Goal: Information Seeking & Learning: Check status

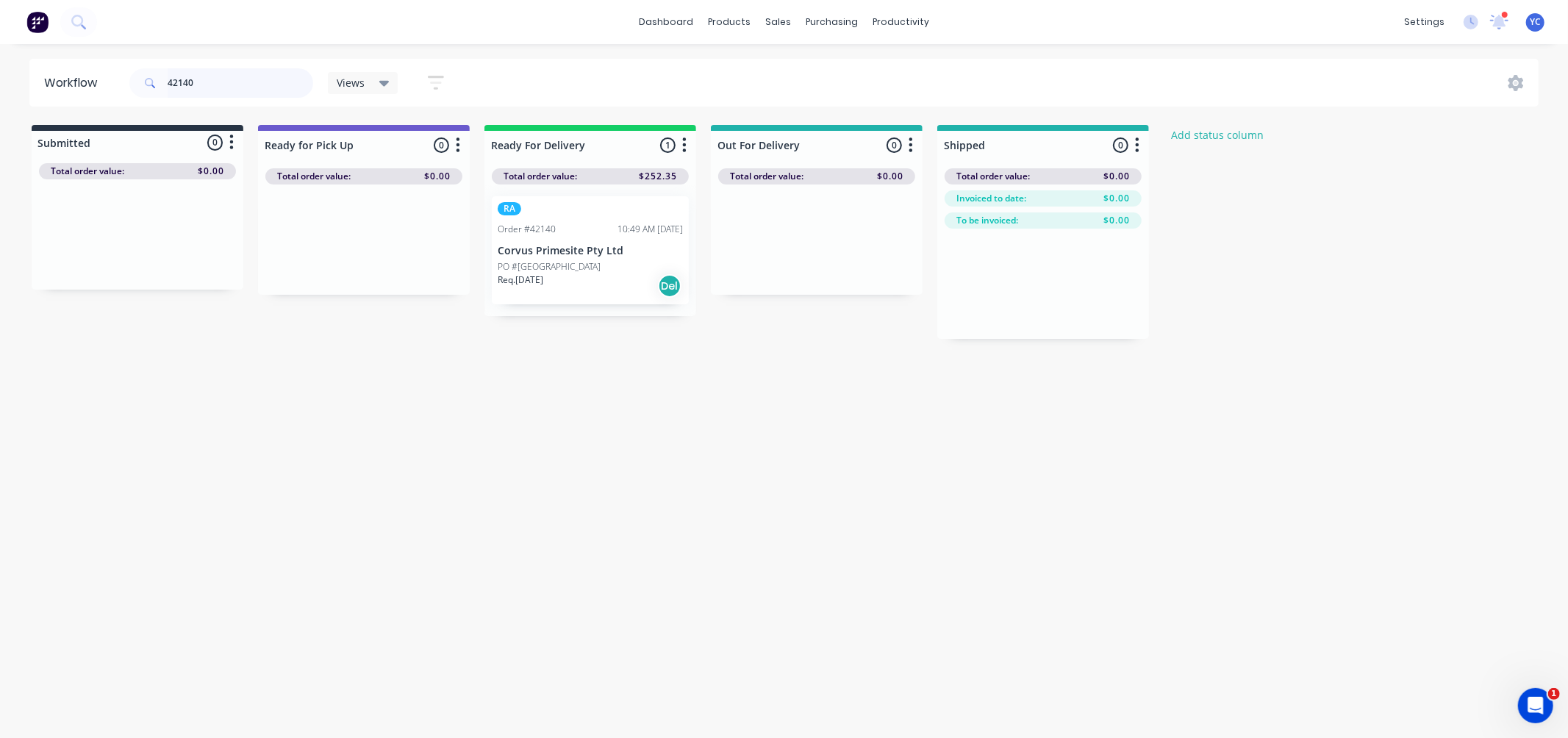
click at [217, 76] on input "42140" at bounding box center [240, 82] width 146 height 29
click at [217, 75] on input "42140" at bounding box center [240, 82] width 146 height 29
click at [221, 89] on input "42140" at bounding box center [240, 82] width 146 height 29
type input "42027"
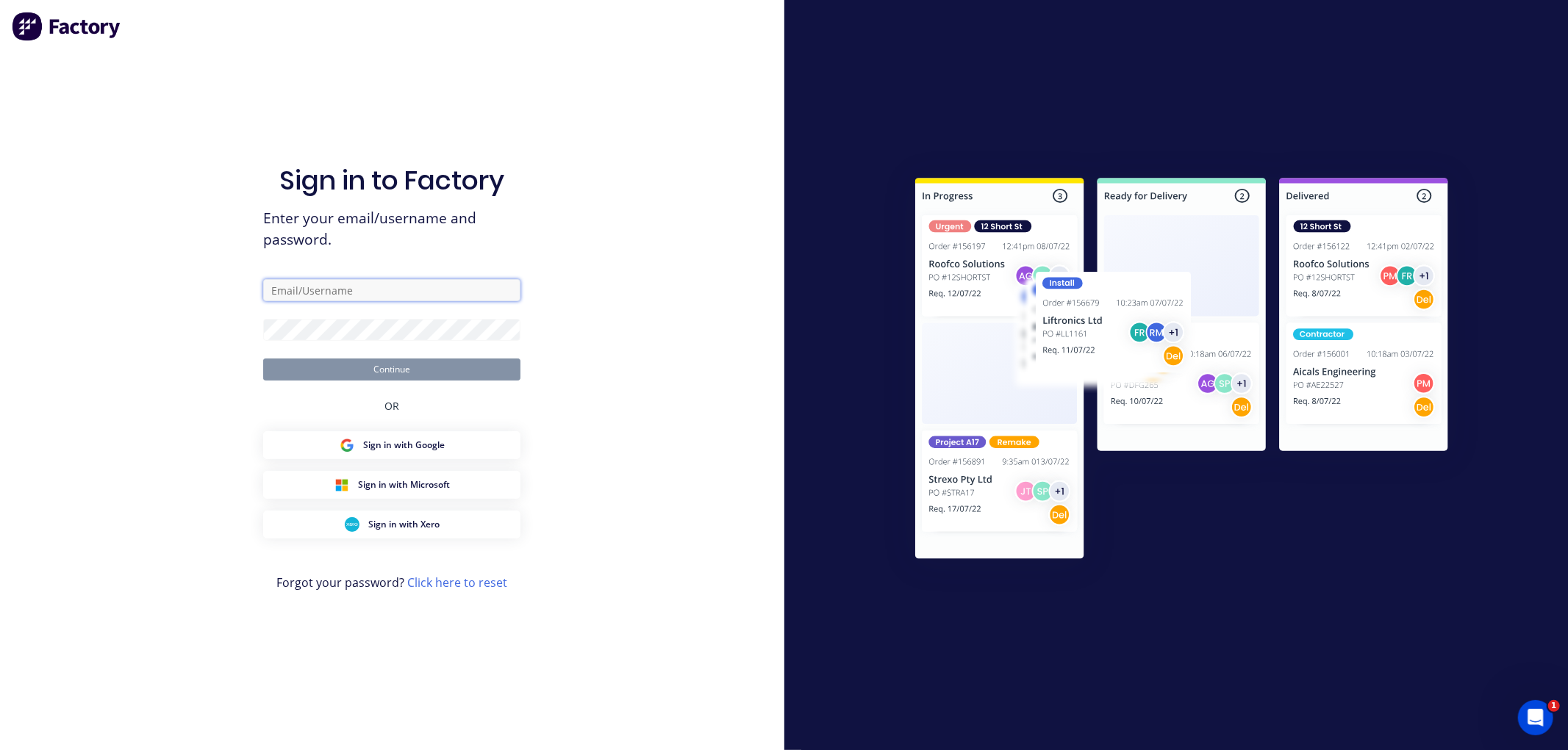
type input "[EMAIL_ADDRESS][DOMAIN_NAME]"
click at [413, 371] on button "Continue" at bounding box center [391, 369] width 257 height 22
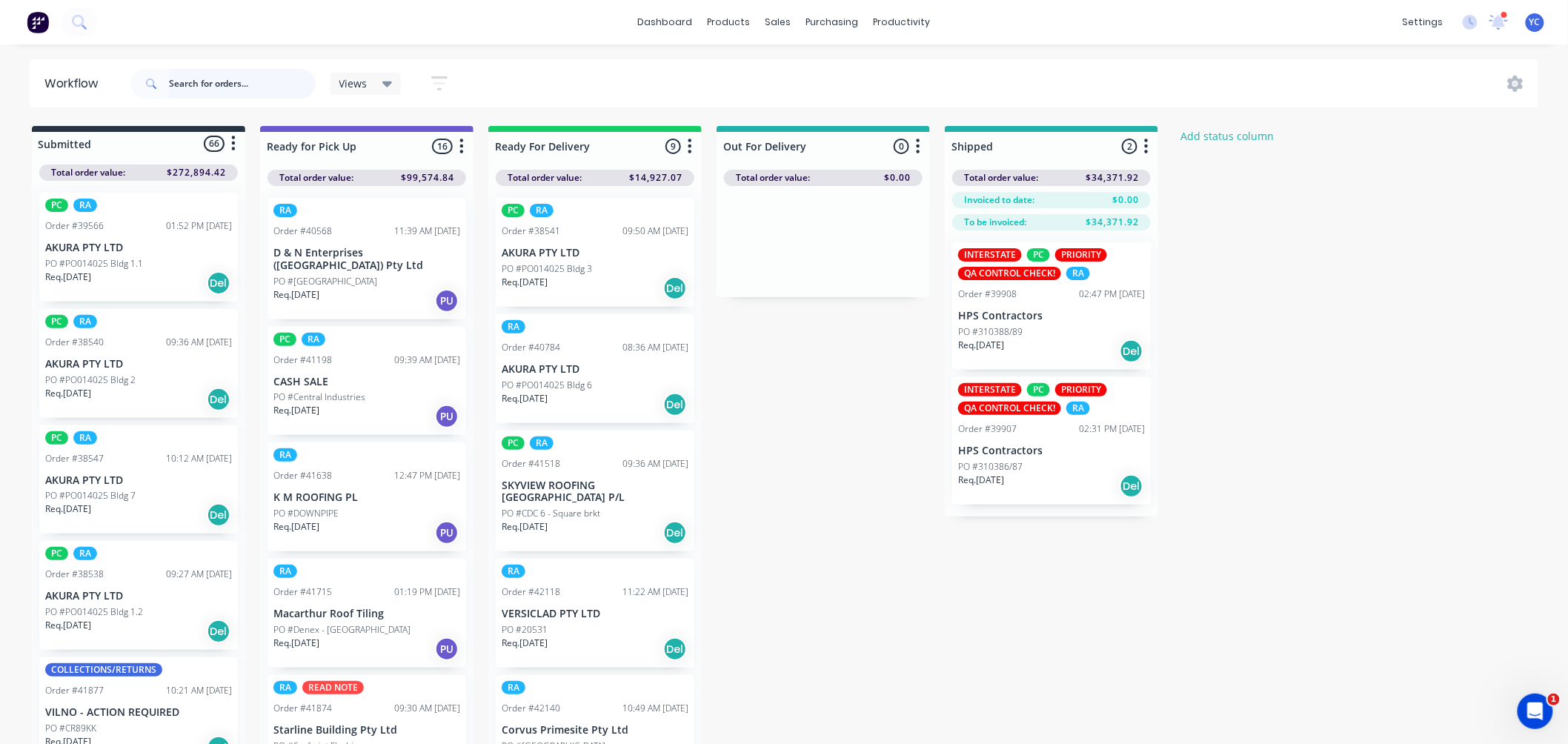
click at [256, 92] on input "text" at bounding box center [242, 83] width 147 height 29
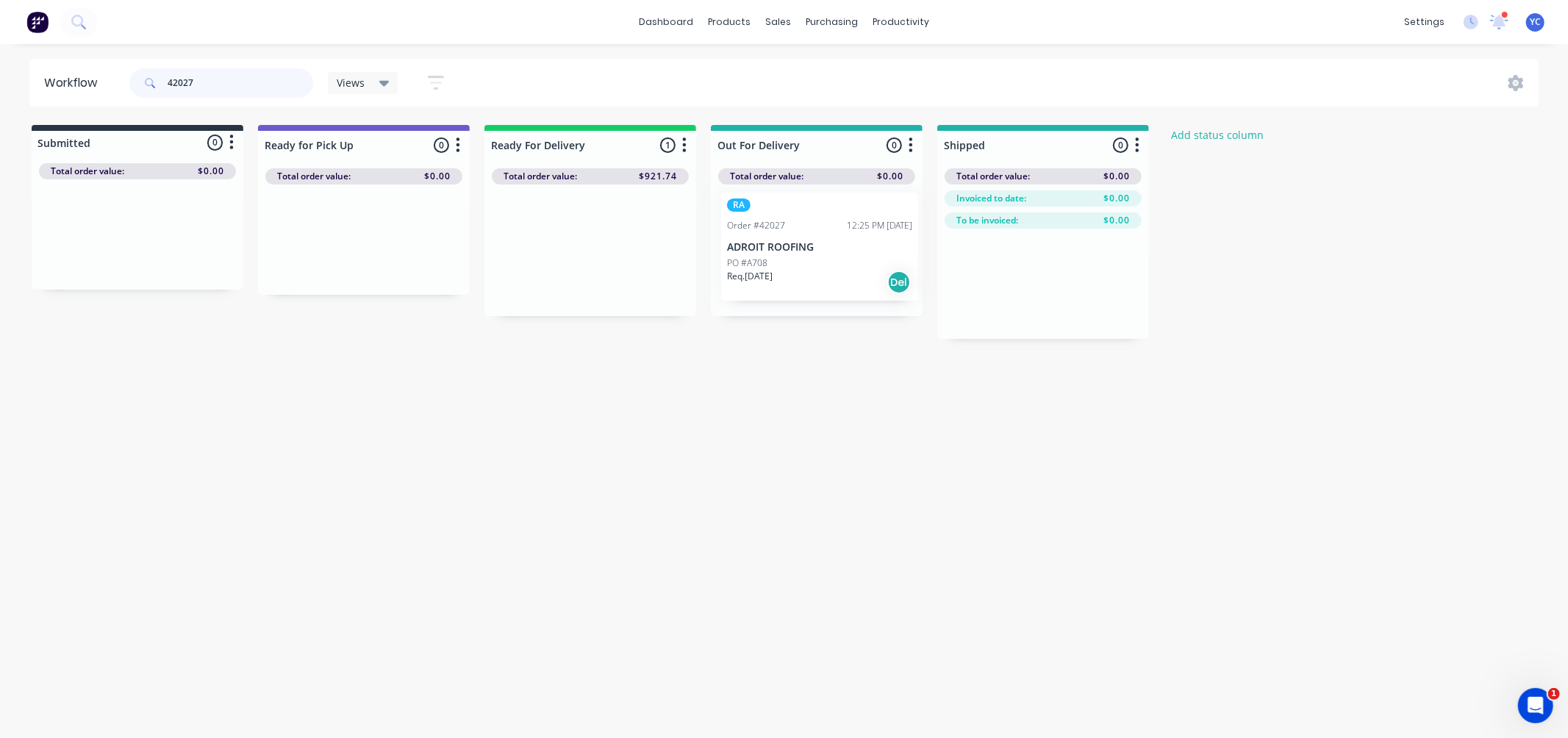
drag, startPoint x: 554, startPoint y: 257, endPoint x: 788, endPoint y: 253, distance: 234.0
click at [788, 253] on div "Submitted 0 Status colour #273444 hex #273444 Save Cancel Summaries Total order…" at bounding box center [788, 232] width 1599 height 214
click at [202, 82] on input "42027" at bounding box center [240, 82] width 146 height 29
drag, startPoint x: 561, startPoint y: 265, endPoint x: 794, endPoint y: 266, distance: 233.0
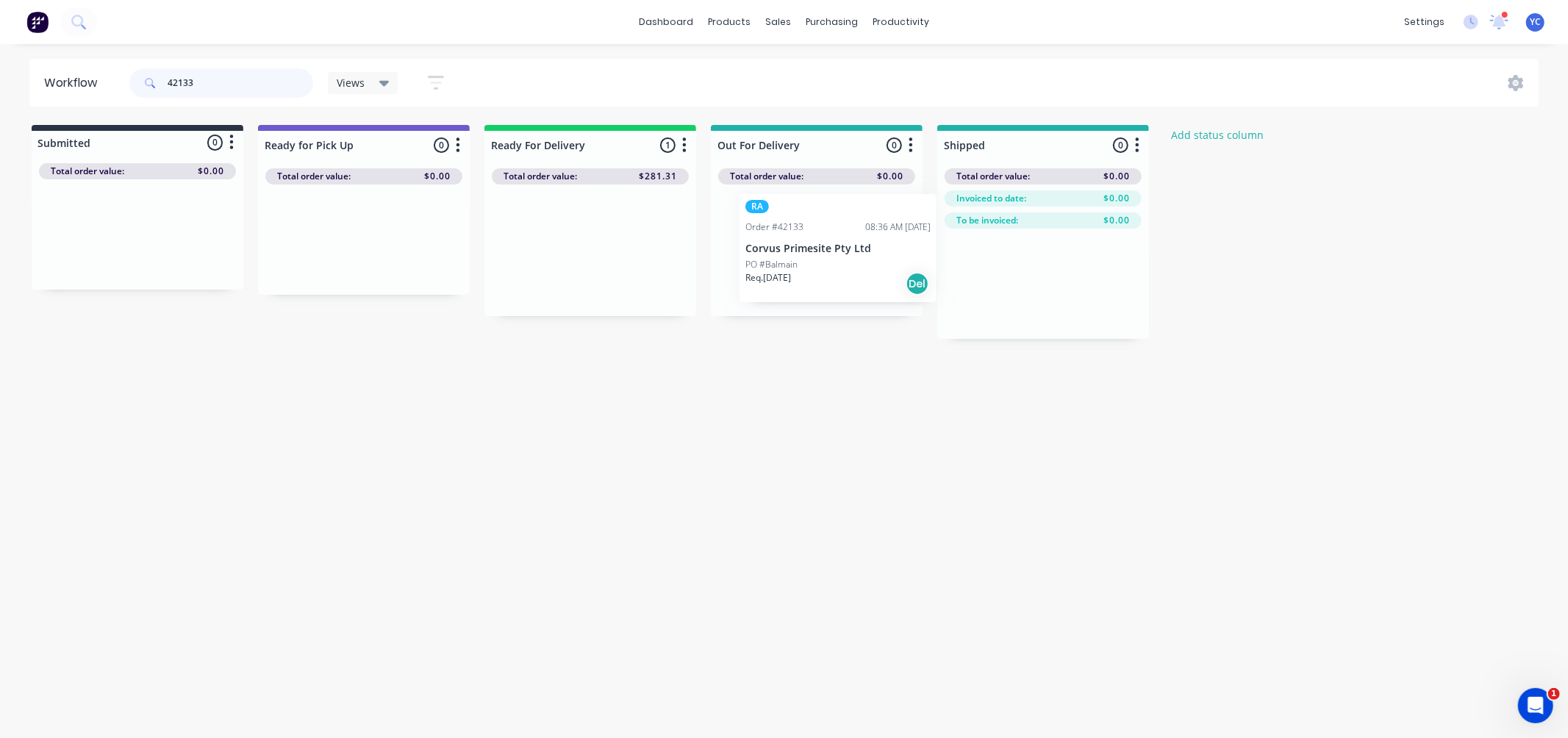
click at [795, 266] on div "Submitted 0 Status colour #273444 hex #273444 Save Cancel Summaries Total order…" at bounding box center [788, 232] width 1599 height 214
click at [794, 253] on p "Corvus Primesite Pty Ltd" at bounding box center [817, 251] width 185 height 12
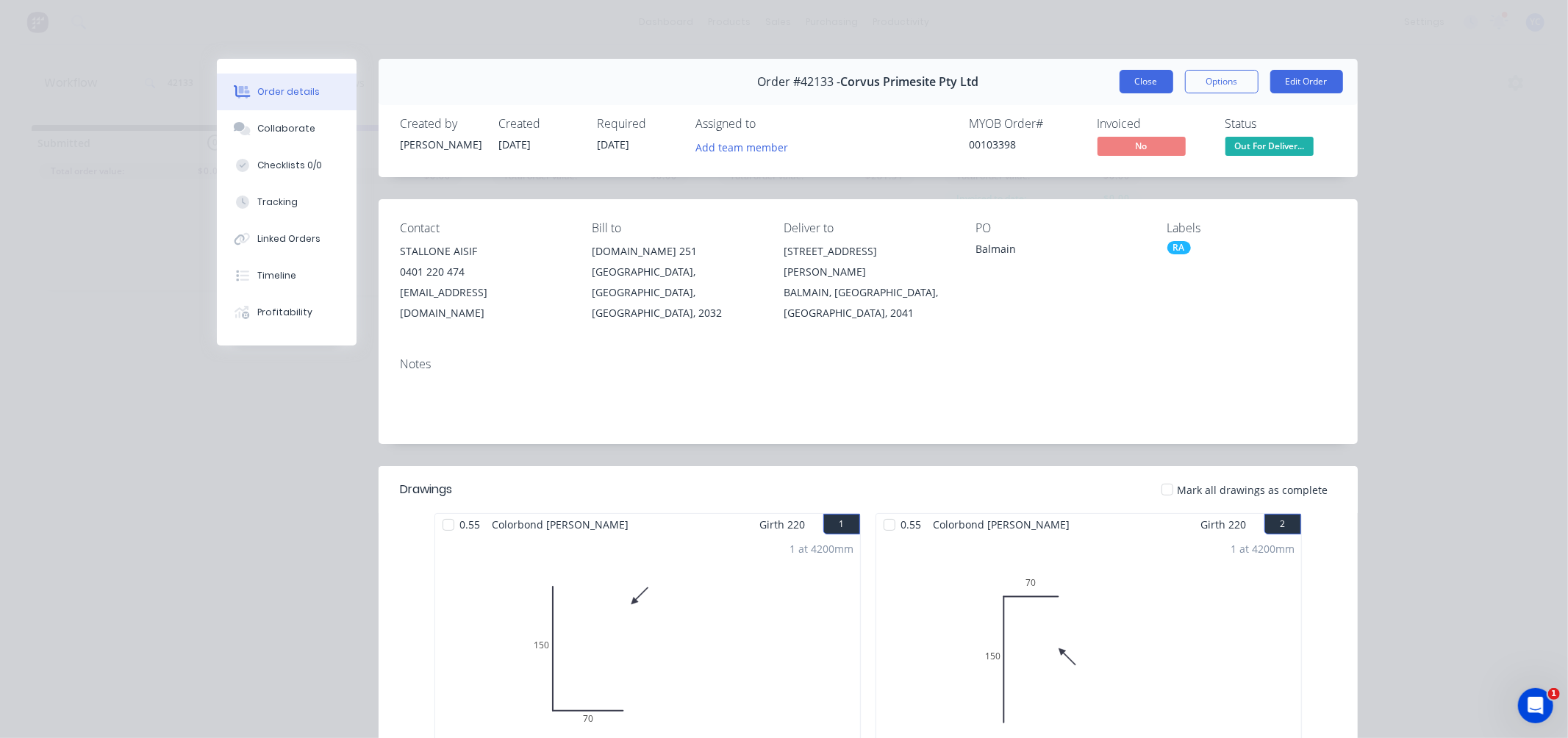
click at [1143, 81] on button "Close" at bounding box center [1146, 81] width 54 height 24
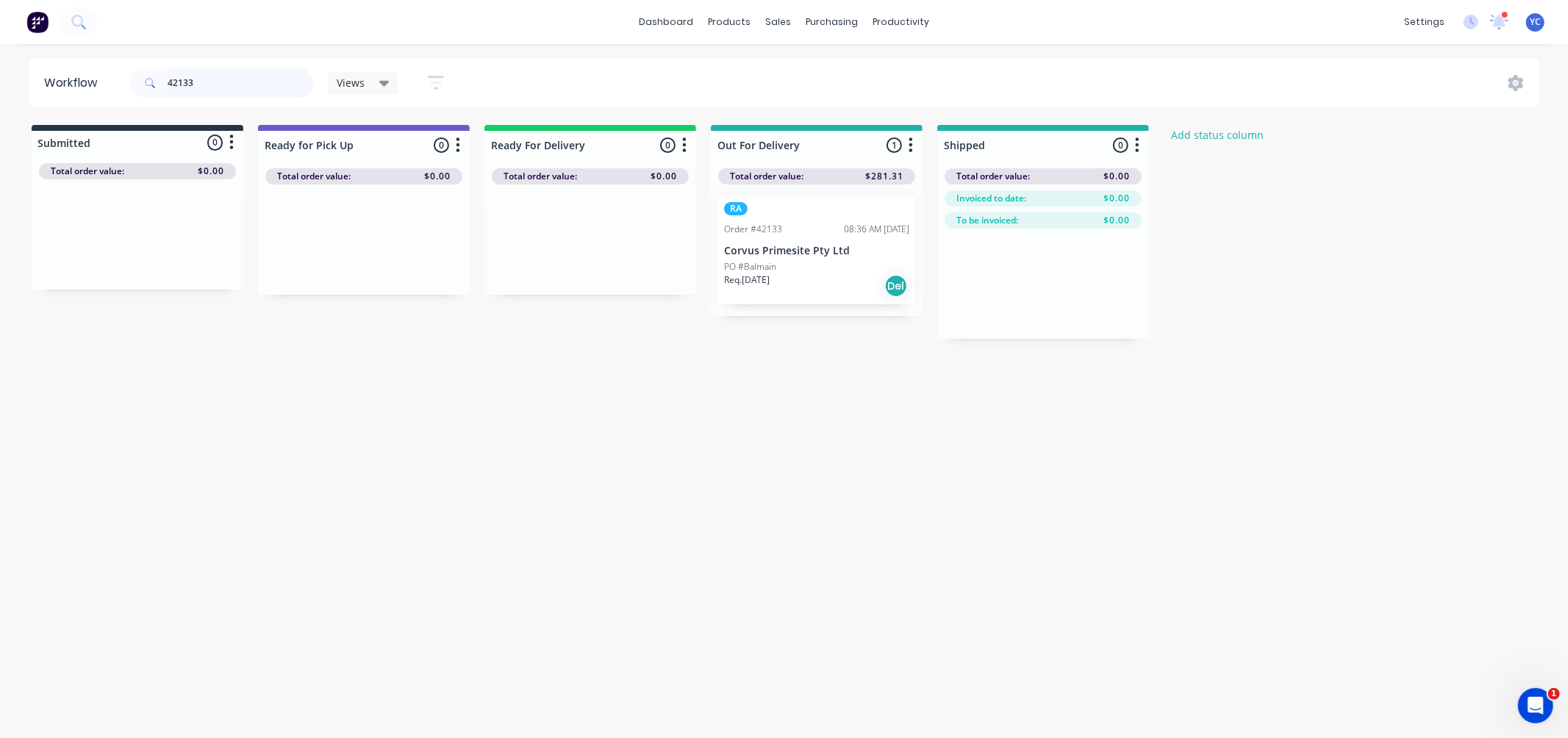
click at [238, 83] on input "42133" at bounding box center [240, 82] width 146 height 29
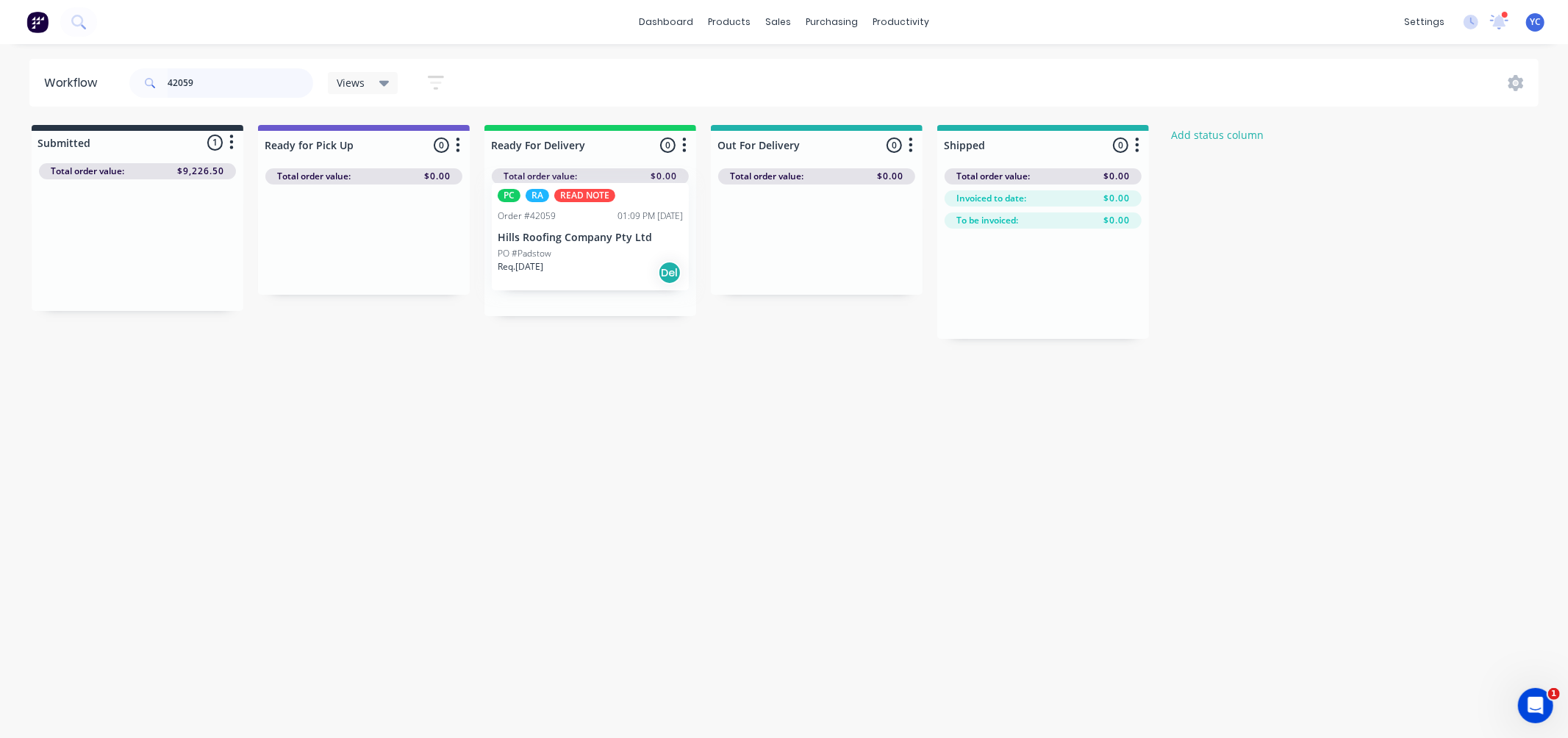
drag, startPoint x: 121, startPoint y: 269, endPoint x: 577, endPoint y: 262, distance: 456.1
click at [577, 262] on div "Submitted 1 Status colour #273444 hex #273444 Save Cancel Summaries Total order…" at bounding box center [788, 232] width 1599 height 214
click at [217, 78] on input "42059" at bounding box center [240, 82] width 146 height 29
click at [215, 78] on input "42059" at bounding box center [240, 82] width 146 height 29
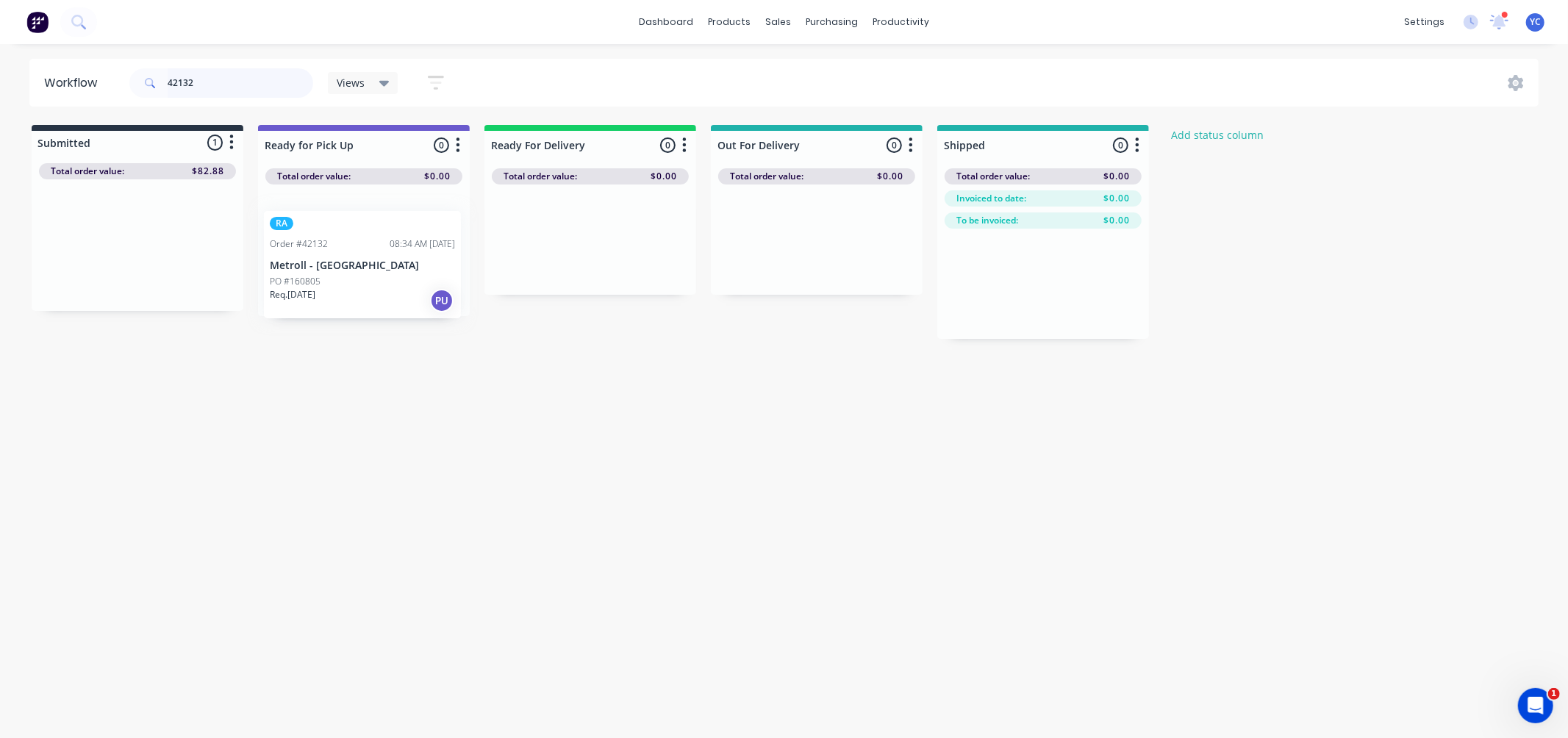
drag, startPoint x: 155, startPoint y: 246, endPoint x: 391, endPoint y: 263, distance: 236.6
click at [391, 265] on div "Submitted 1 Status colour #273444 hex #273444 Save Cancel Summaries Total order…" at bounding box center [788, 232] width 1599 height 214
click at [253, 75] on input "42132" at bounding box center [240, 82] width 146 height 29
drag, startPoint x: 86, startPoint y: 263, endPoint x: 532, endPoint y: 269, distance: 446.0
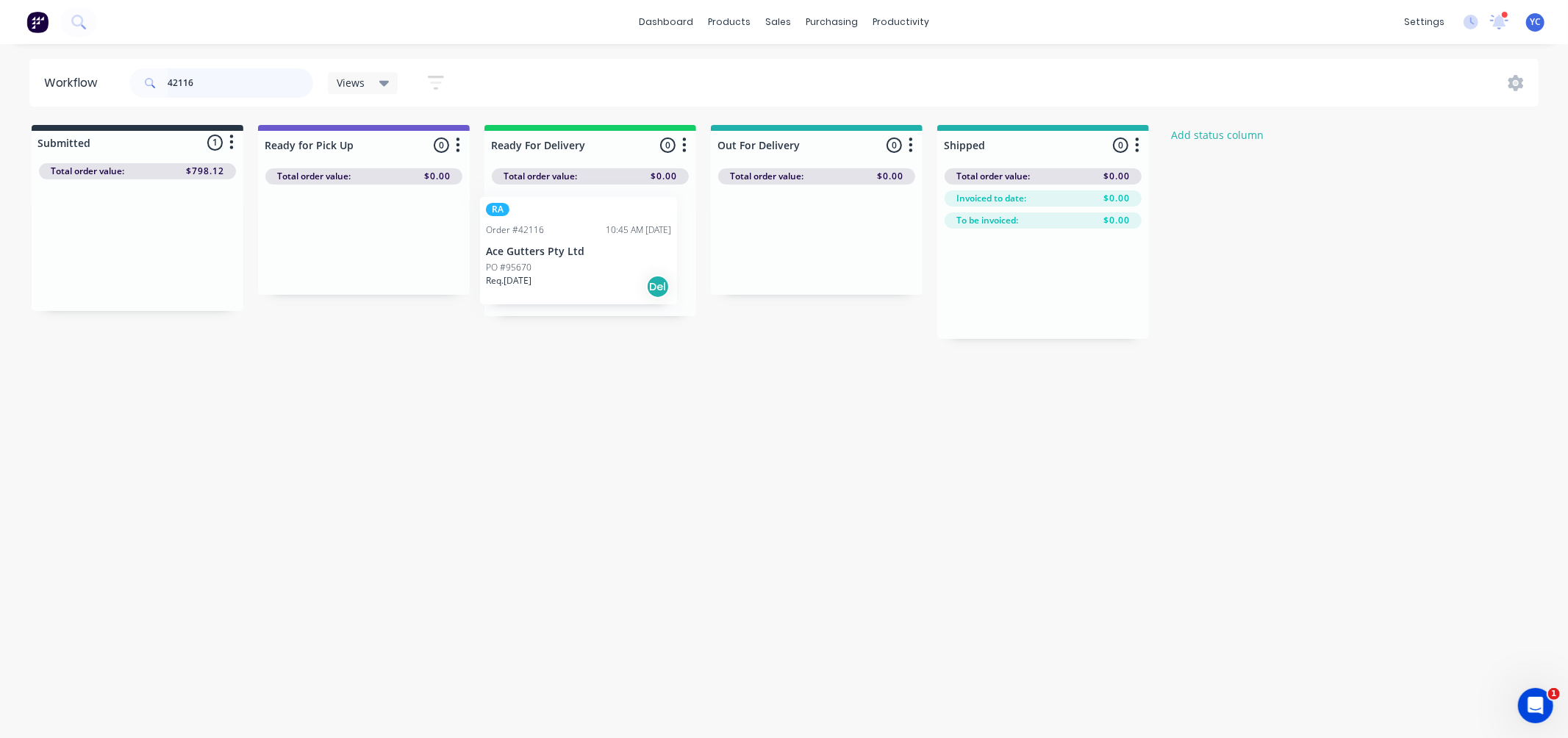
click at [532, 269] on div "Submitted 1 Status colour #273444 hex #273444 Save Cancel Summaries Total order…" at bounding box center [788, 232] width 1599 height 214
click at [248, 69] on input "42116" at bounding box center [240, 82] width 146 height 29
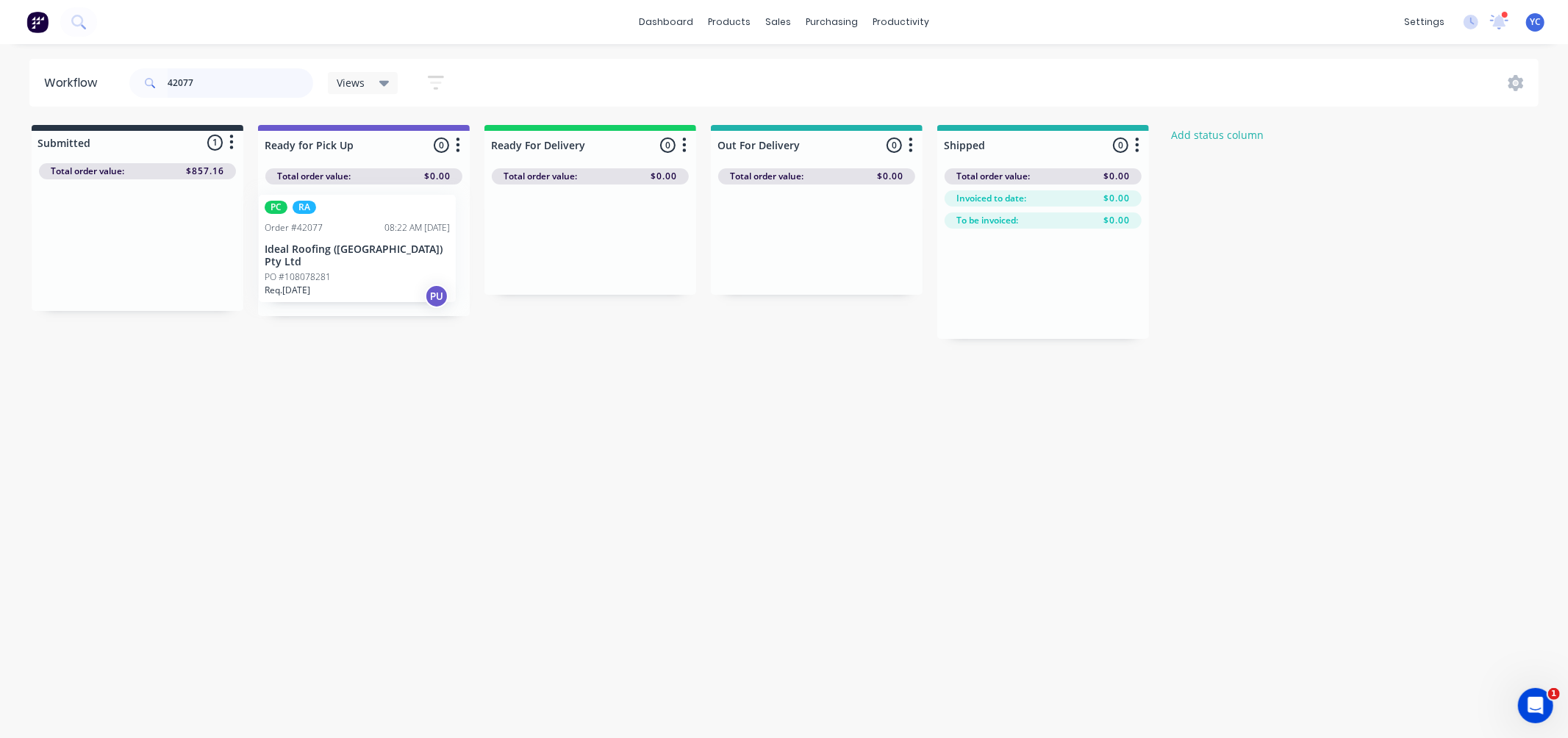
drag, startPoint x: 125, startPoint y: 258, endPoint x: 351, endPoint y: 262, distance: 226.0
click at [351, 262] on div "Submitted 1 Status colour #273444 hex #273444 Save Cancel Summaries Total order…" at bounding box center [788, 232] width 1599 height 214
click at [275, 86] on input "42077" at bounding box center [240, 82] width 146 height 29
drag, startPoint x: 136, startPoint y: 253, endPoint x: 378, endPoint y: 263, distance: 242.2
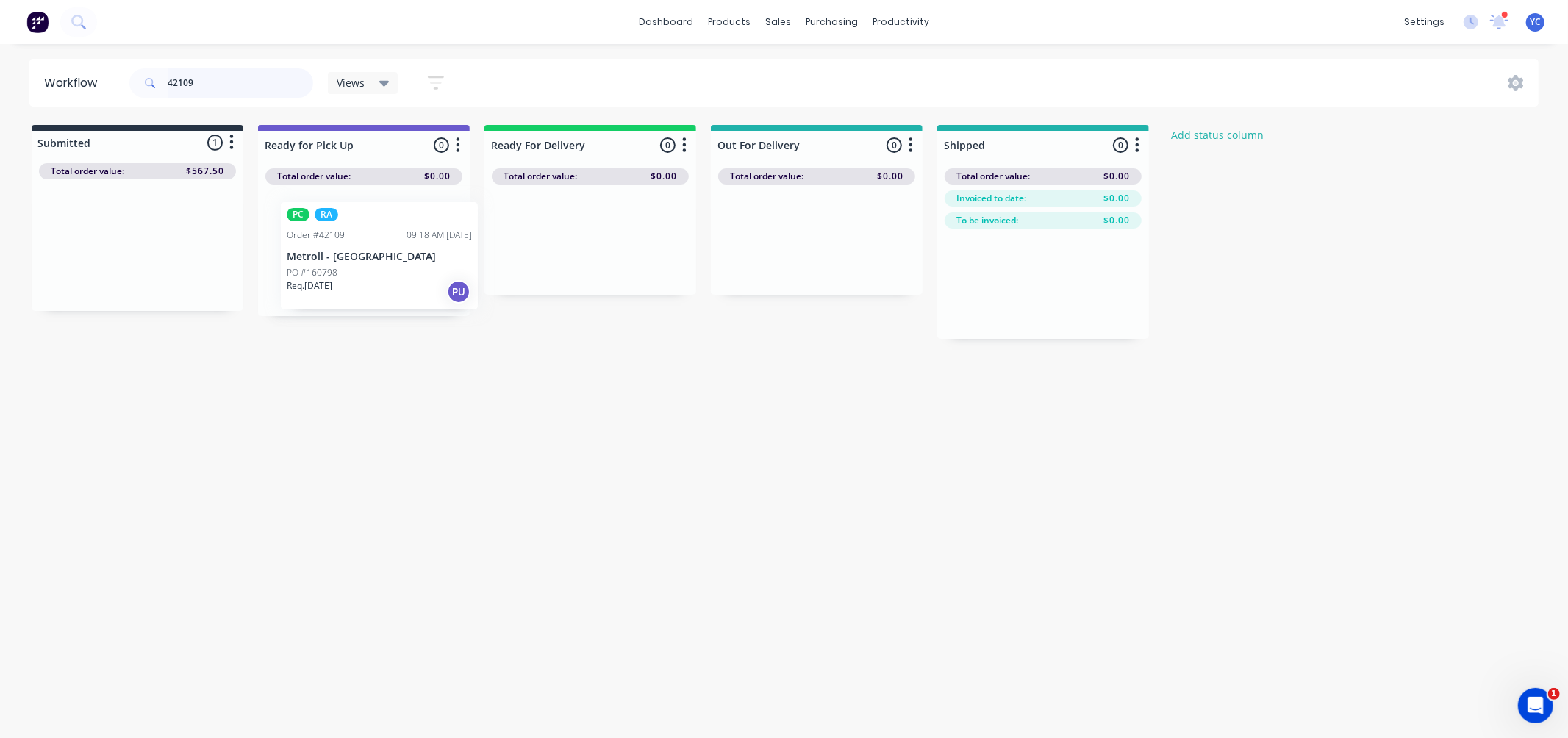
click at [380, 265] on div "Submitted 1 Status colour #273444 hex #273444 Save Cancel Summaries Total order…" at bounding box center [788, 232] width 1599 height 214
click at [247, 82] on input "42109" at bounding box center [240, 82] width 146 height 29
drag, startPoint x: 136, startPoint y: 251, endPoint x: 331, endPoint y: 257, distance: 195.1
click at [331, 257] on div "Submitted 1 Status colour #273444 hex #273444 Save Cancel Summaries Total order…" at bounding box center [788, 232] width 1599 height 214
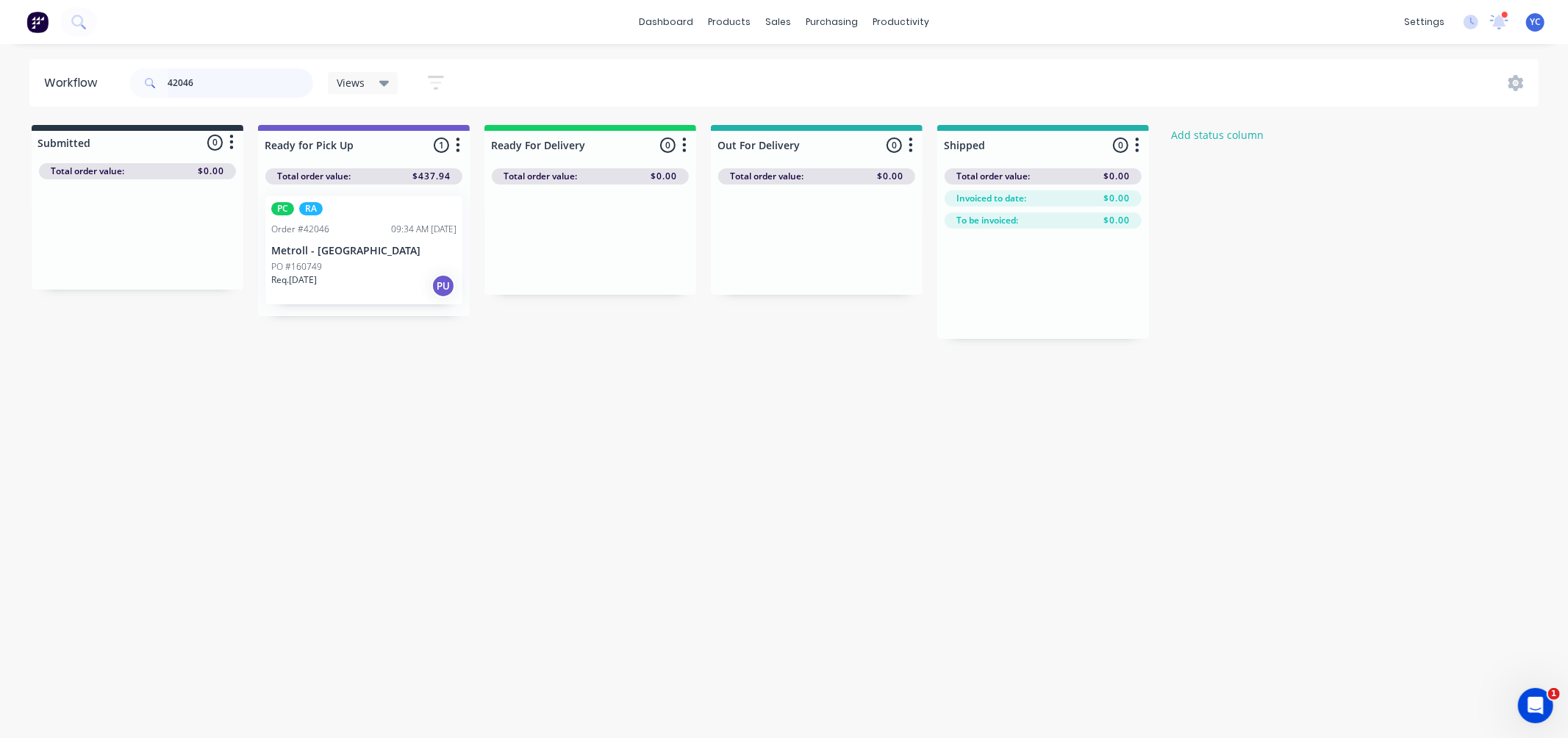
click at [255, 82] on input "42046" at bounding box center [240, 82] width 146 height 29
drag, startPoint x: 106, startPoint y: 257, endPoint x: 346, endPoint y: 237, distance: 240.8
click at [346, 237] on div "Submitted 1 Status colour #273444 hex #273444 Save Cancel Summaries Total order…" at bounding box center [788, 232] width 1599 height 214
click at [230, 93] on input "42076" at bounding box center [240, 82] width 146 height 29
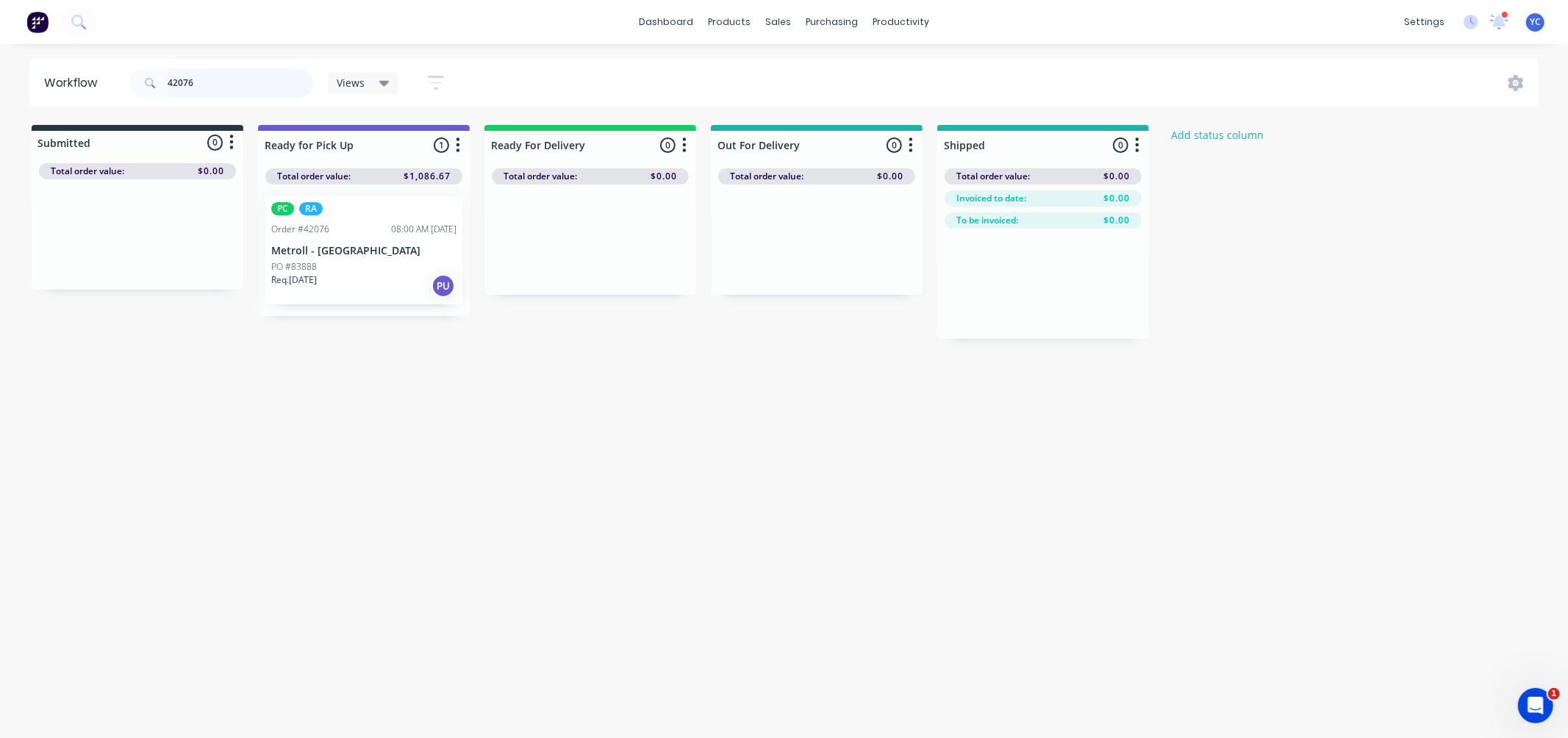
click at [230, 93] on input "42076" at bounding box center [240, 82] width 146 height 29
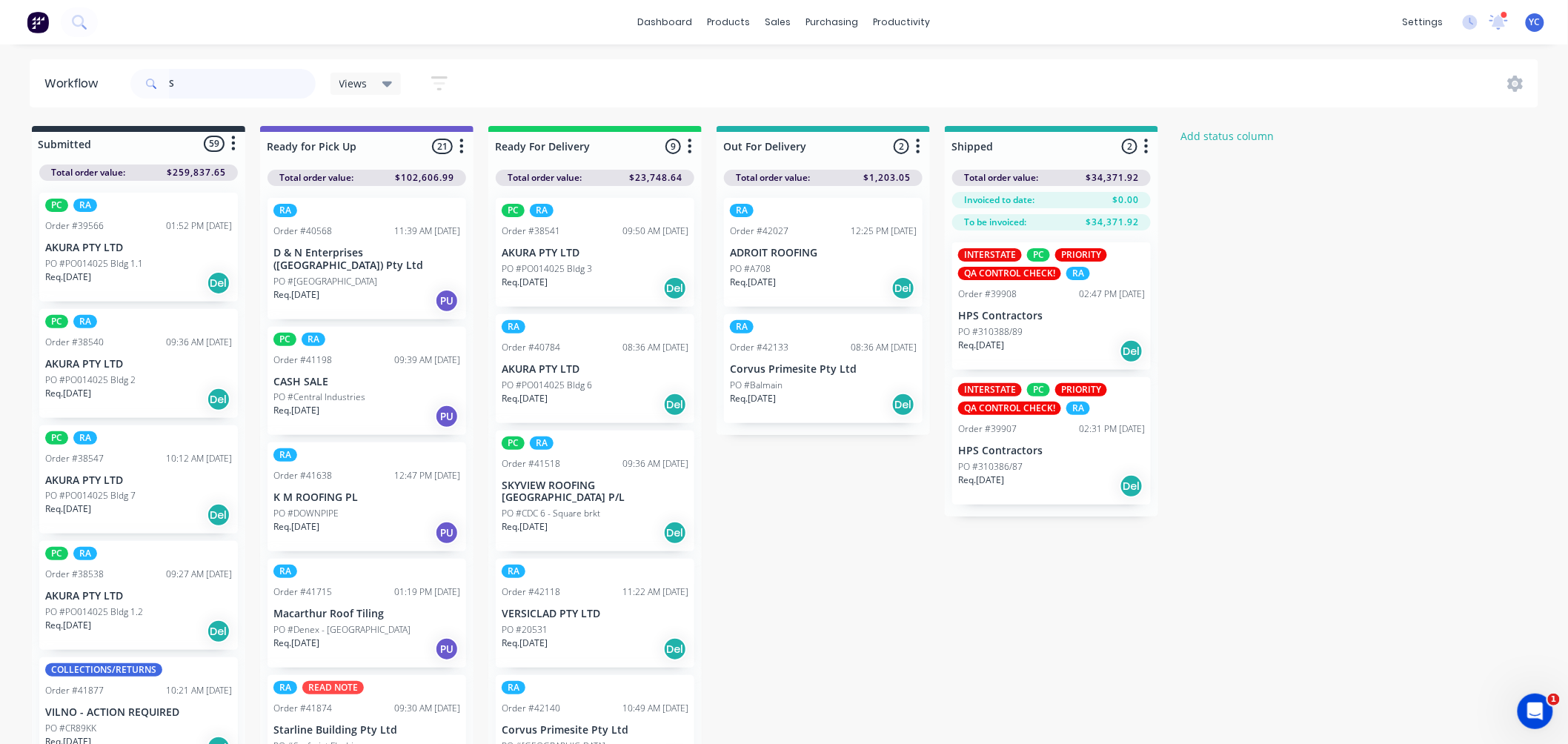
click at [241, 90] on input "S" at bounding box center [242, 83] width 147 height 29
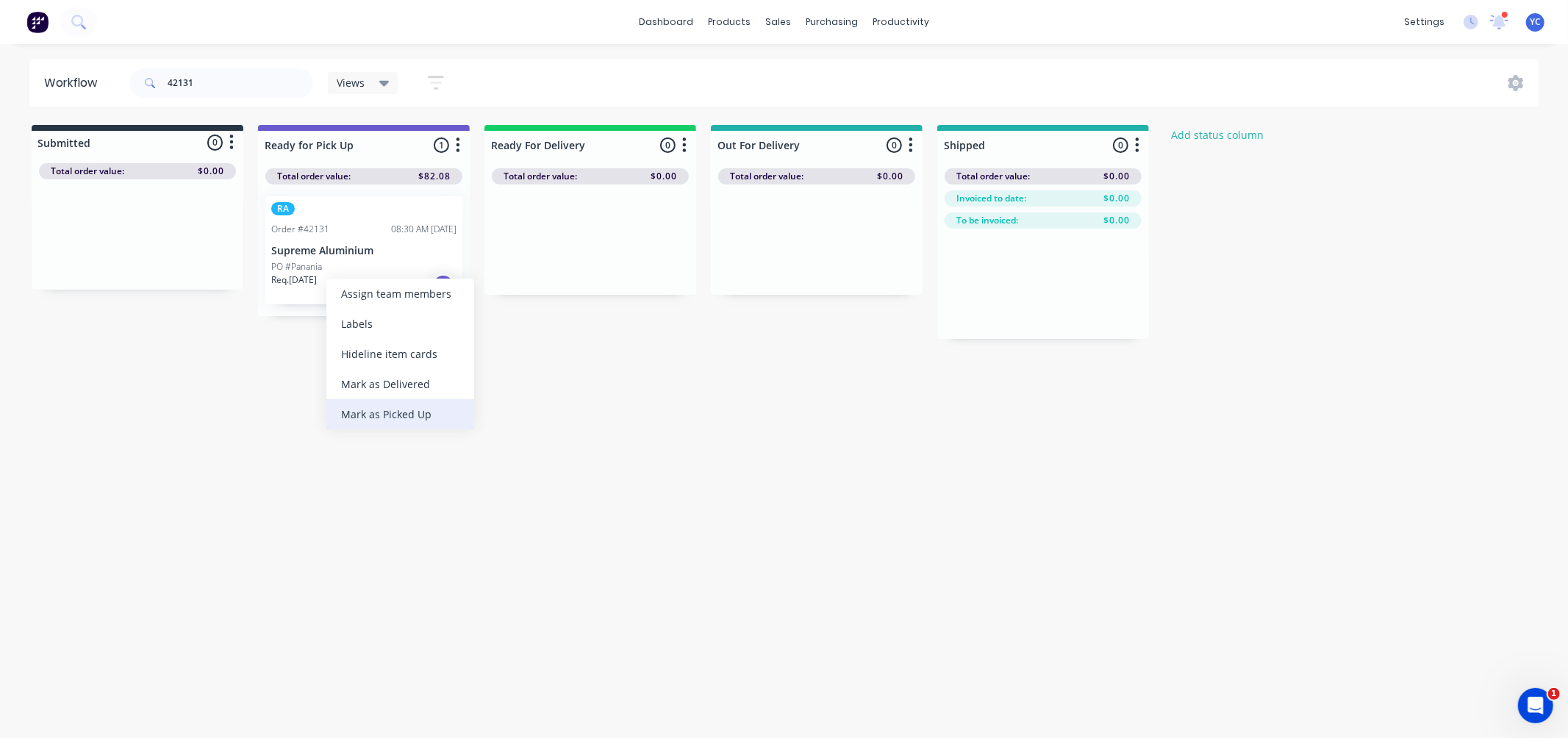
click at [418, 417] on div "Mark as Picked Up" at bounding box center [400, 414] width 147 height 30
click at [209, 84] on input "42131" at bounding box center [240, 82] width 146 height 29
click at [208, 85] on input "42131" at bounding box center [240, 82] width 146 height 29
drag, startPoint x: 208, startPoint y: 85, endPoint x: 165, endPoint y: 81, distance: 43.2
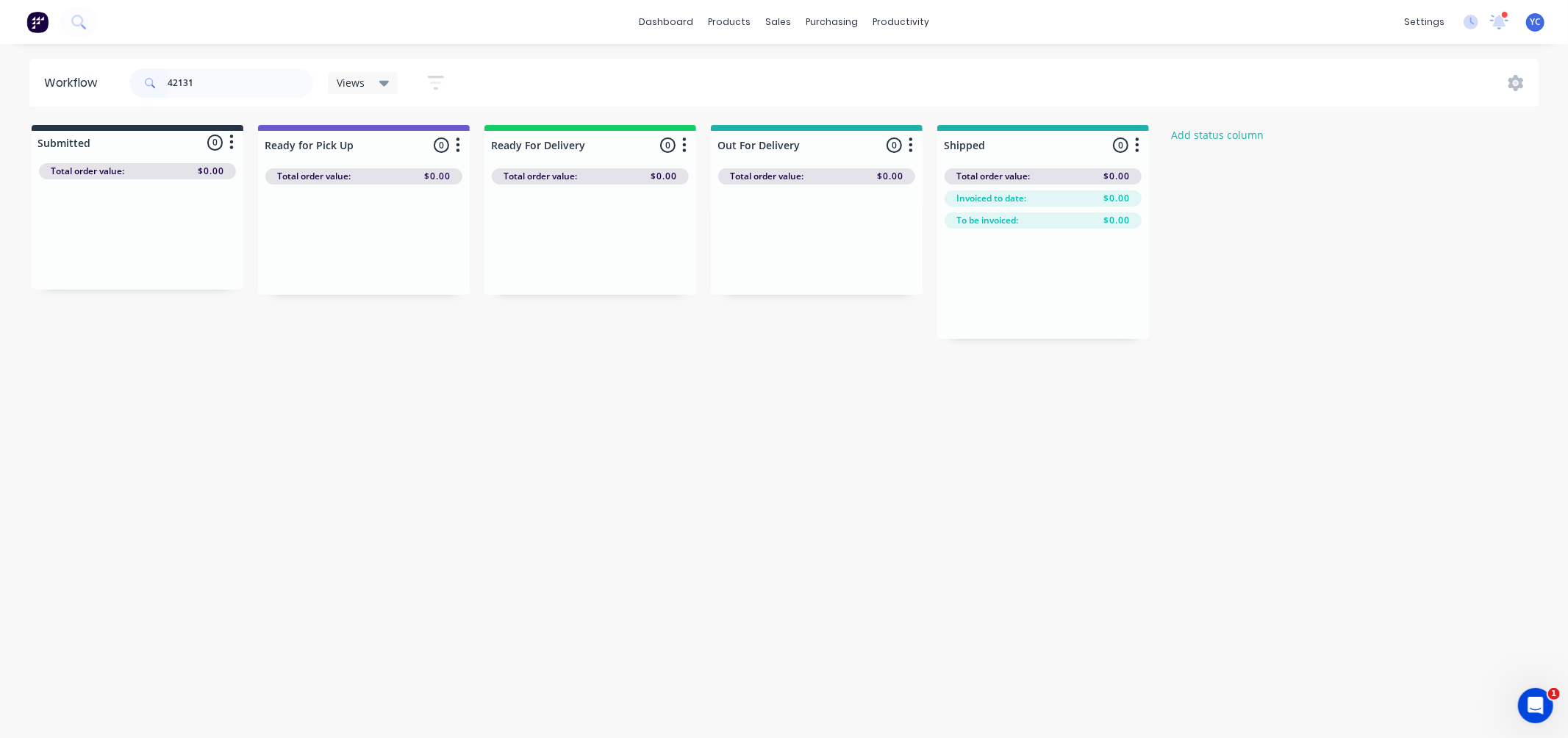
click at [165, 81] on span at bounding box center [148, 82] width 38 height 29
click at [201, 83] on input "42131" at bounding box center [240, 82] width 146 height 29
click at [202, 83] on input "42131" at bounding box center [240, 82] width 146 height 29
click at [424, 402] on div "Mark as Picked Up" at bounding box center [393, 399] width 147 height 30
click at [252, 90] on input "42017" at bounding box center [240, 82] width 146 height 29
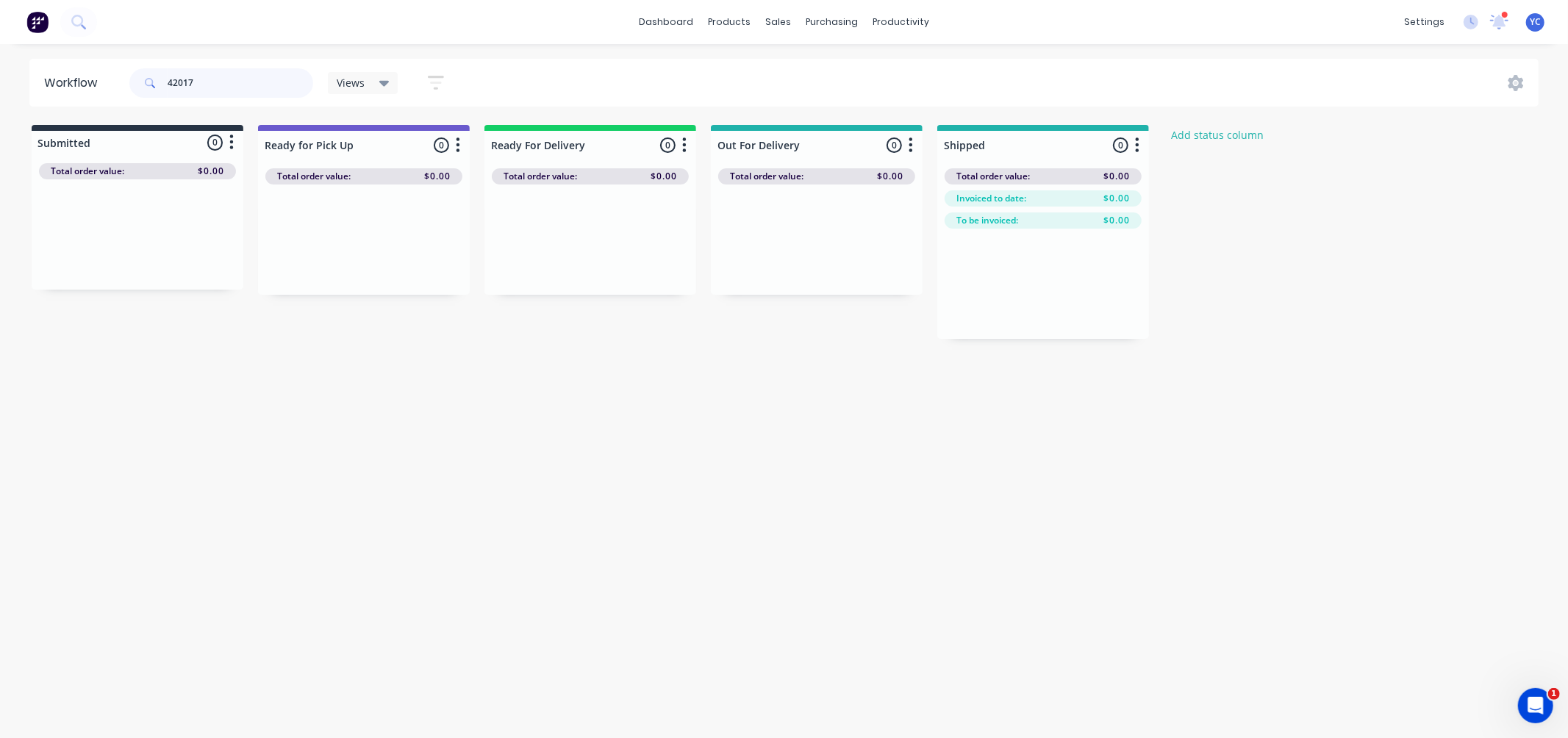
click at [252, 90] on input "42017" at bounding box center [240, 82] width 146 height 29
click at [584, 261] on div "PO #[GEOGRAPHIC_DATA]" at bounding box center [591, 267] width 185 height 13
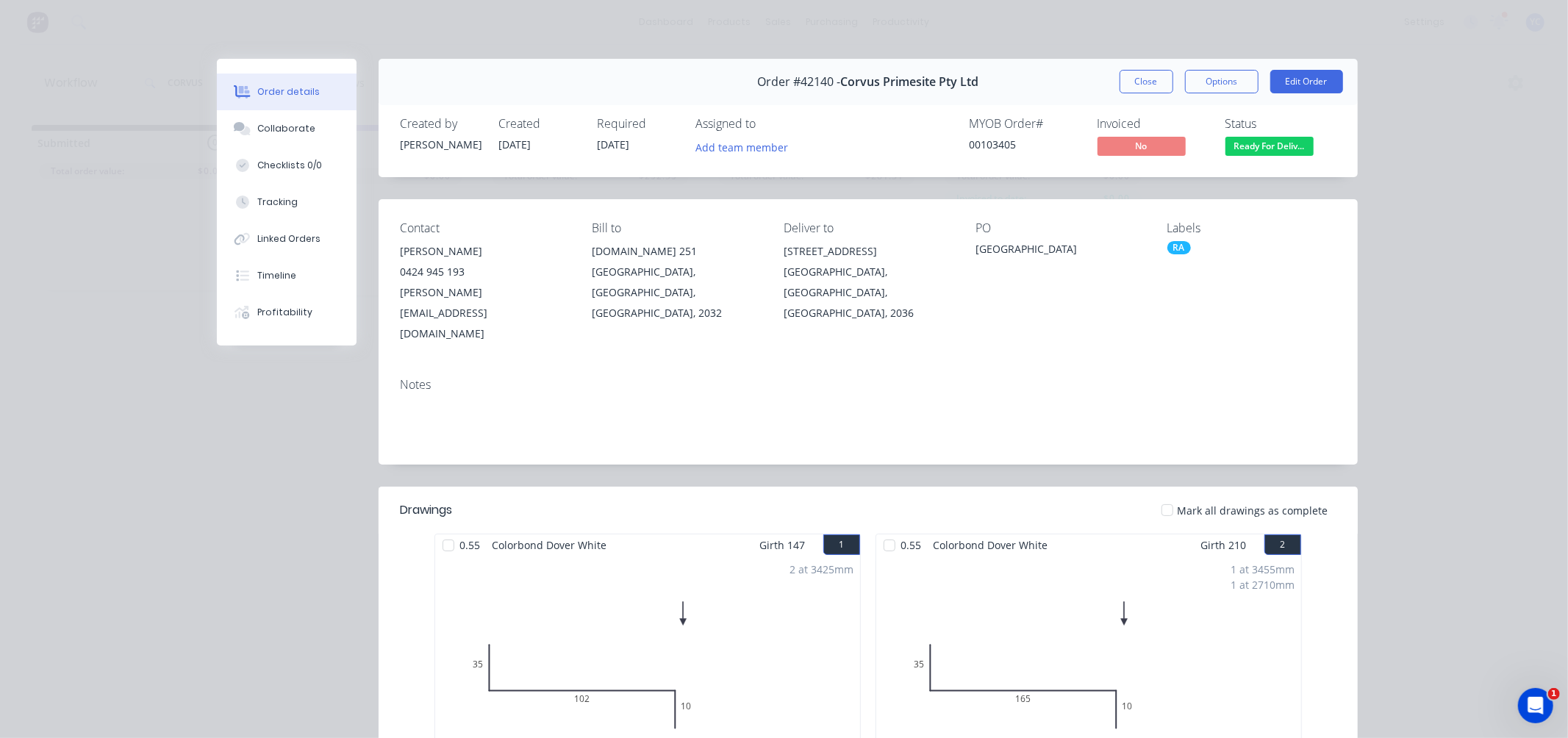
click at [389, 276] on div "Contact [PERSON_NAME] [PHONE_NUMBER] [PERSON_NAME][EMAIL_ADDRESS][DOMAIN_NAME] …" at bounding box center [868, 282] width 979 height 167
click at [1151, 77] on button "Close" at bounding box center [1146, 81] width 54 height 24
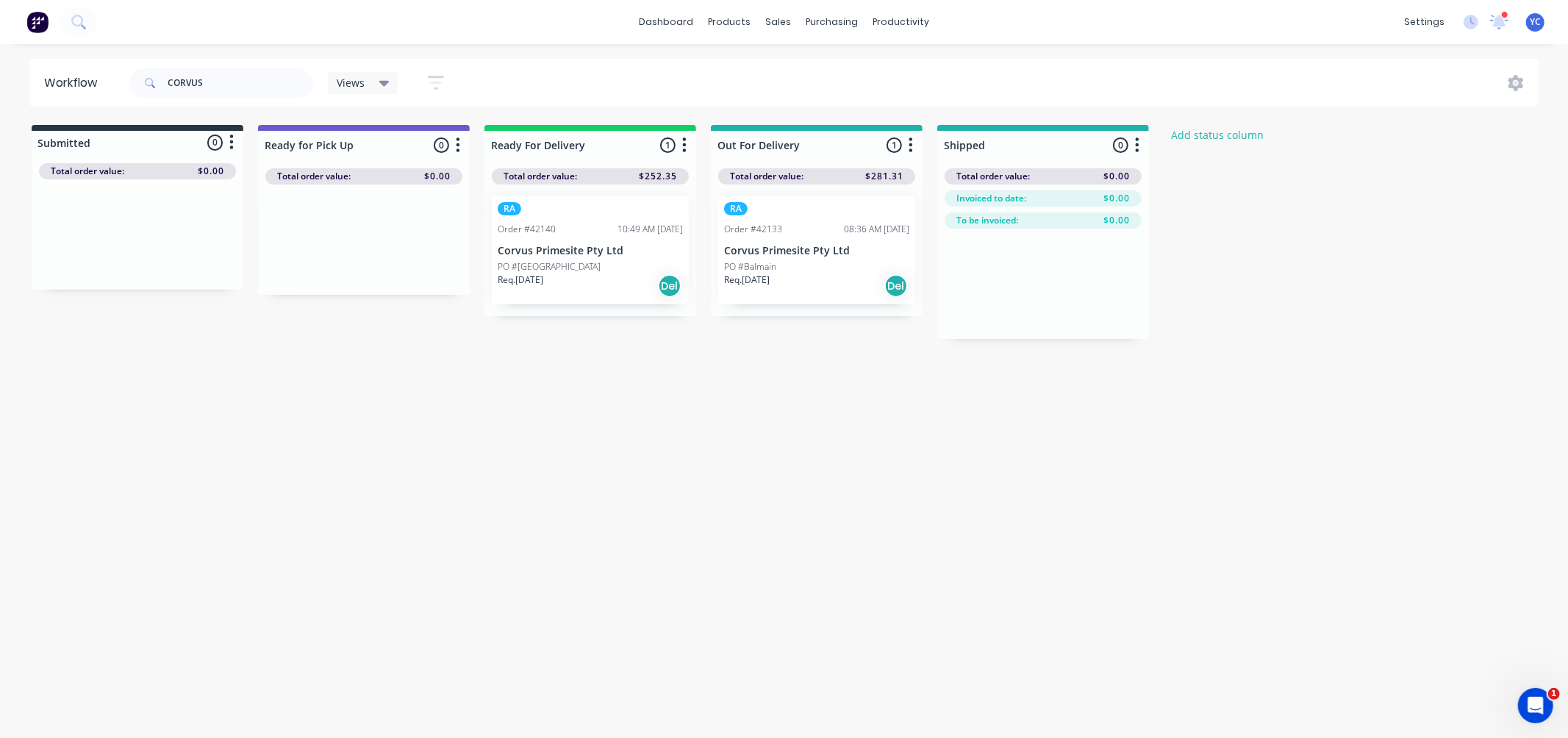
click at [780, 252] on p "Corvus Primesite Pty Ltd" at bounding box center [817, 251] width 185 height 12
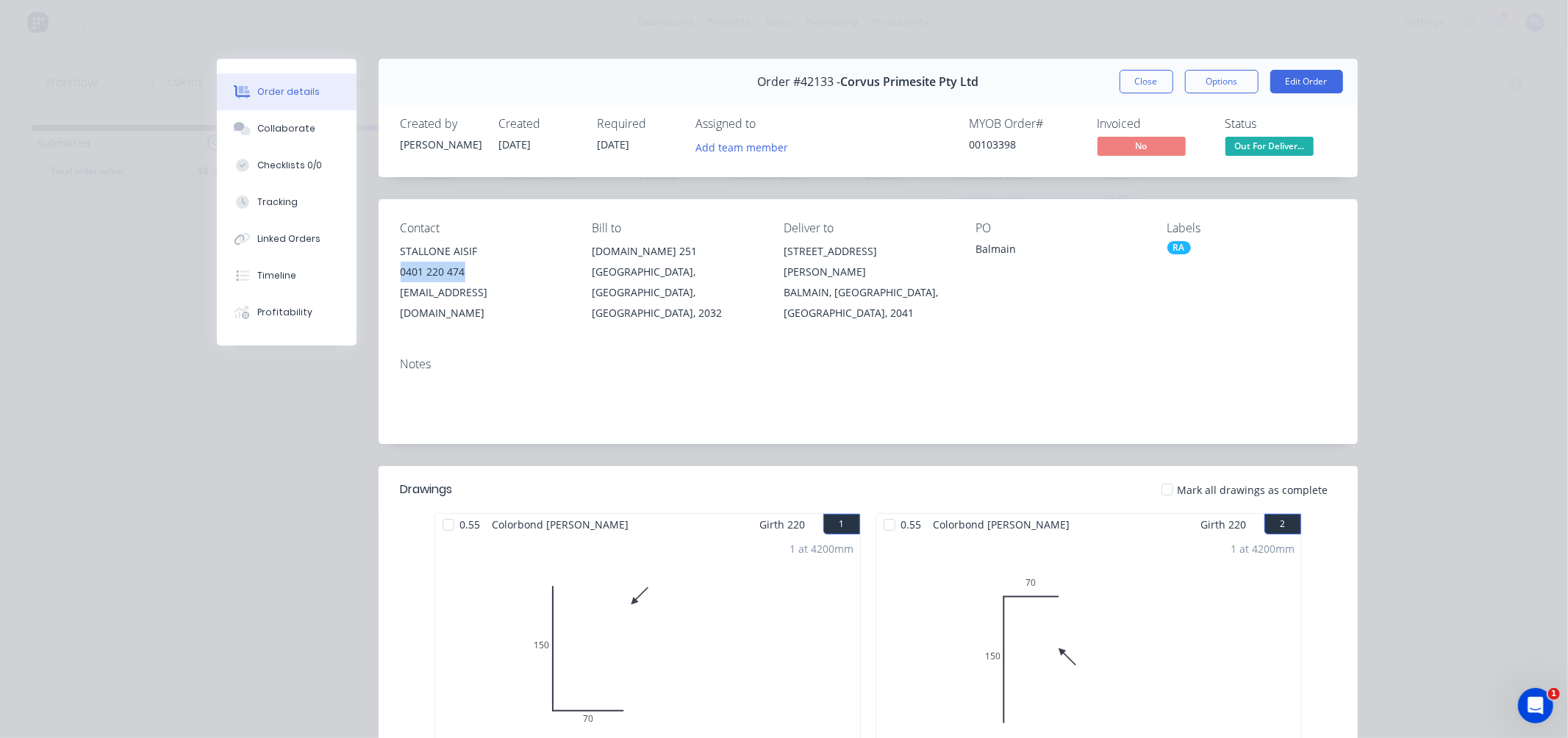
drag, startPoint x: 460, startPoint y: 270, endPoint x: 392, endPoint y: 280, distance: 68.7
click at [392, 280] on div "Contact STALLONE AISIF [PHONE_NUMBER] [EMAIL_ADDRESS][DOMAIN_NAME] Bill to [DOM…" at bounding box center [868, 273] width 979 height 147
drag, startPoint x: 769, startPoint y: 247, endPoint x: 866, endPoint y: 297, distance: 109.1
click at [866, 297] on div "Contact STALLONE AISIF [PHONE_NUMBER] [EMAIL_ADDRESS][DOMAIN_NAME] Bill to [DOM…" at bounding box center [868, 273] width 979 height 147
drag, startPoint x: 753, startPoint y: 79, endPoint x: 975, endPoint y: 78, distance: 222.0
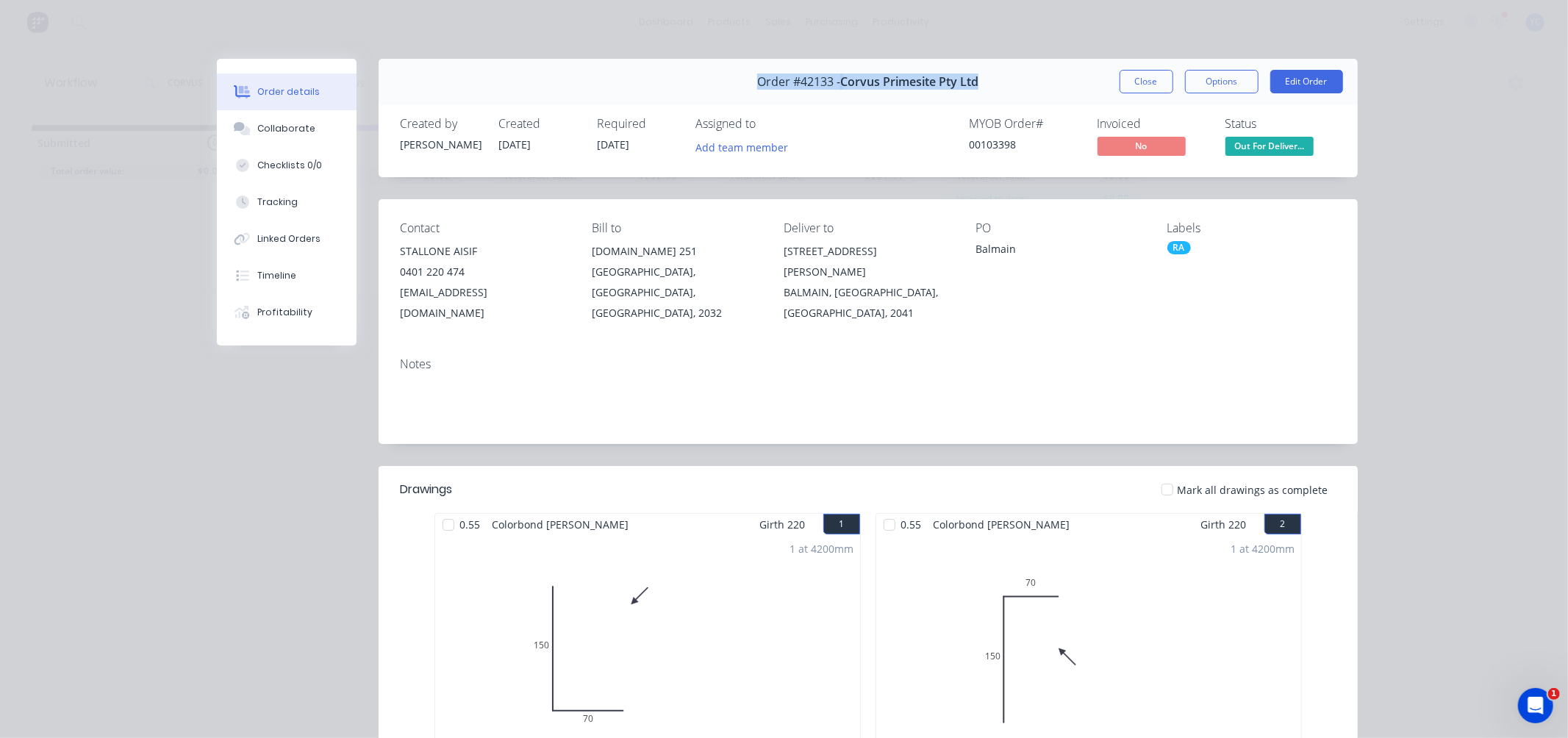
click at [975, 78] on div "Order #42133 - Corvus Primesite Pty Ltd Close Options Edit Order" at bounding box center [868, 82] width 979 height 46
drag, startPoint x: 779, startPoint y: 252, endPoint x: 850, endPoint y: 254, distance: 71.0
click at [850, 254] on div "[STREET_ADDRESS][PERSON_NAME]" at bounding box center [867, 261] width 169 height 41
click at [818, 255] on div "[STREET_ADDRESS][PERSON_NAME]" at bounding box center [867, 261] width 169 height 41
click at [1148, 77] on button "Close" at bounding box center [1146, 81] width 54 height 24
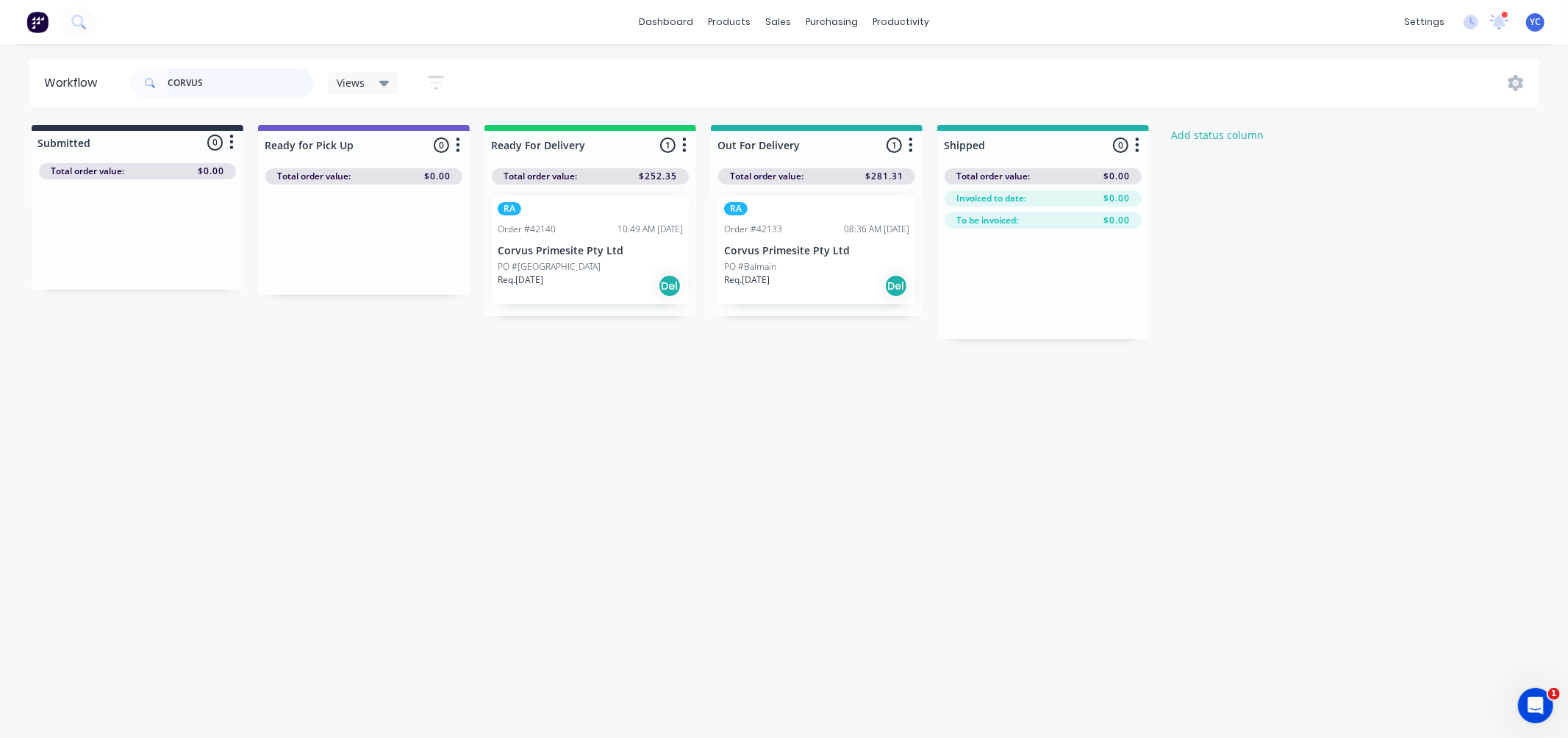
click at [226, 81] on input "CORVUS" at bounding box center [240, 82] width 146 height 29
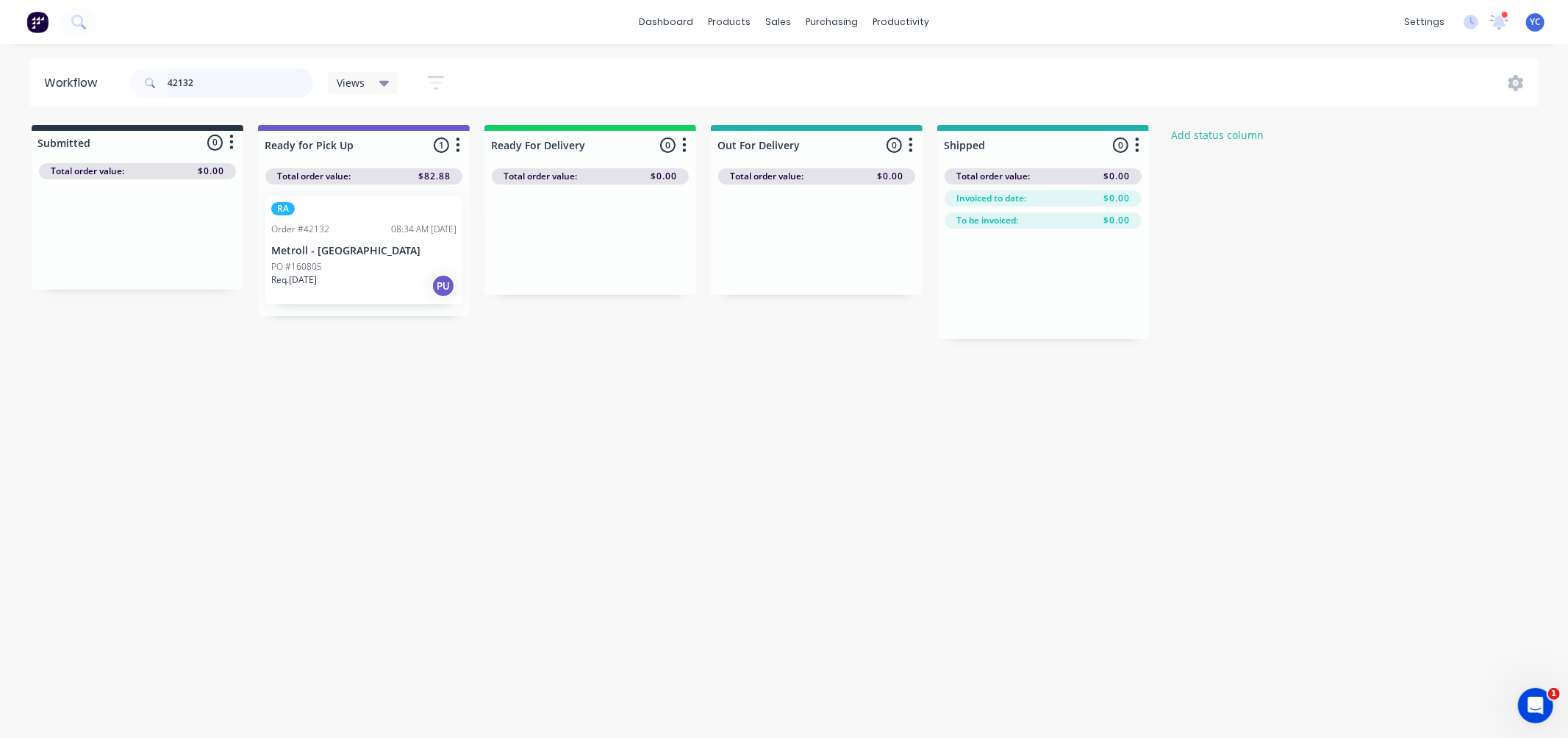
click at [262, 86] on input "42132" at bounding box center [240, 82] width 146 height 29
click at [254, 85] on input "42076" at bounding box center [240, 82] width 146 height 29
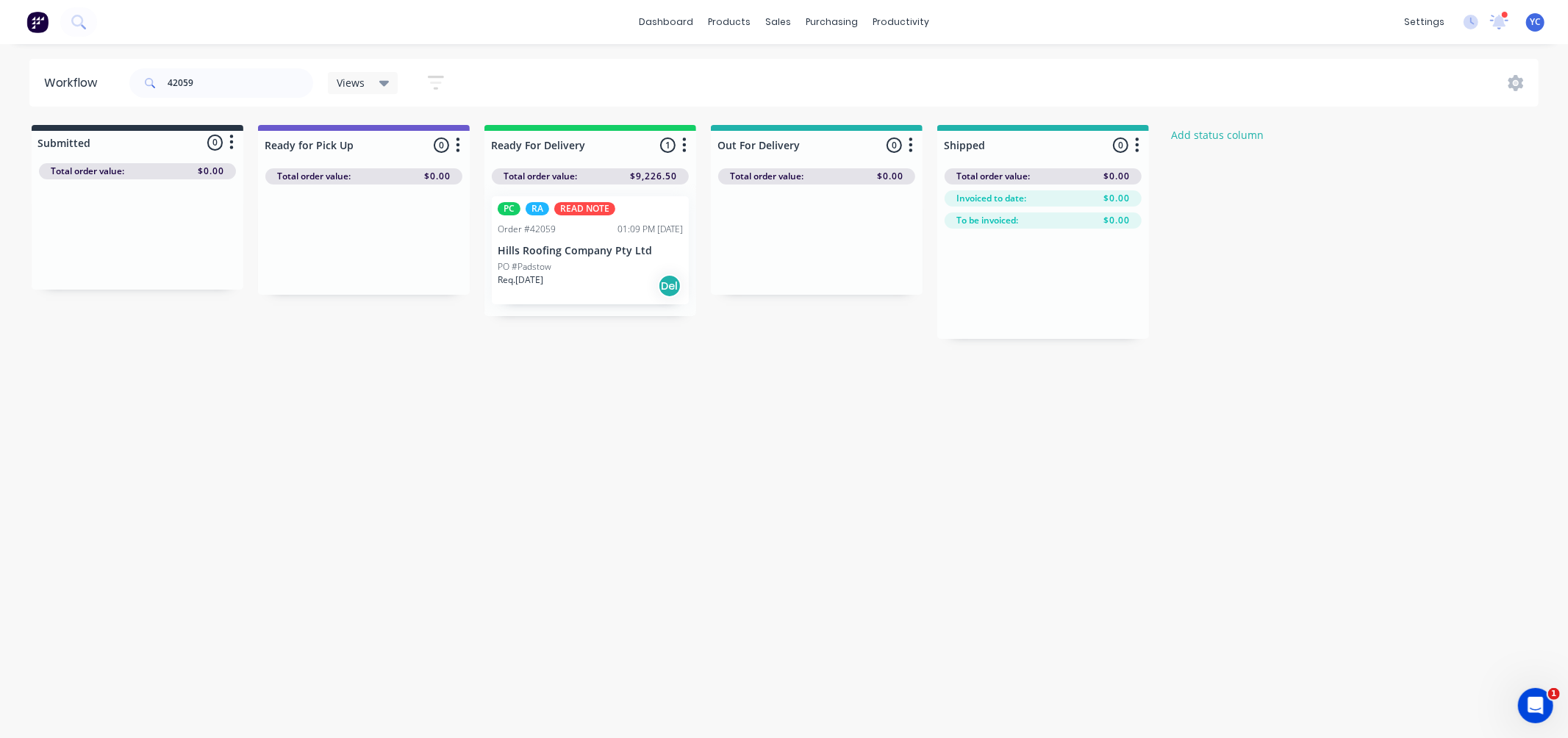
click at [419, 428] on div "Workflow 42059 Views Save new view None (Default) edit AL edit ALL edit BB & TH…" at bounding box center [784, 384] width 1568 height 650
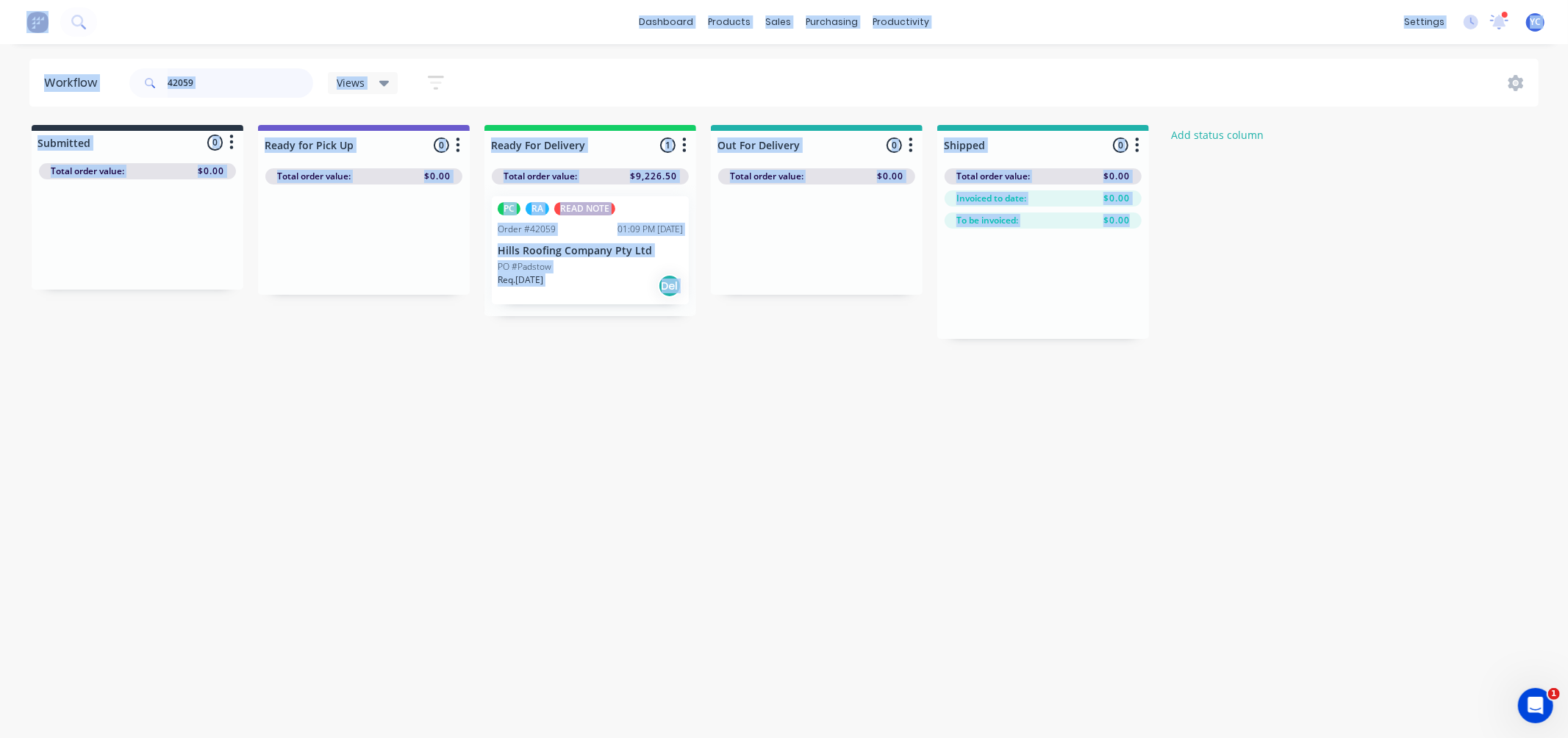
click at [200, 88] on input "42059" at bounding box center [240, 82] width 146 height 29
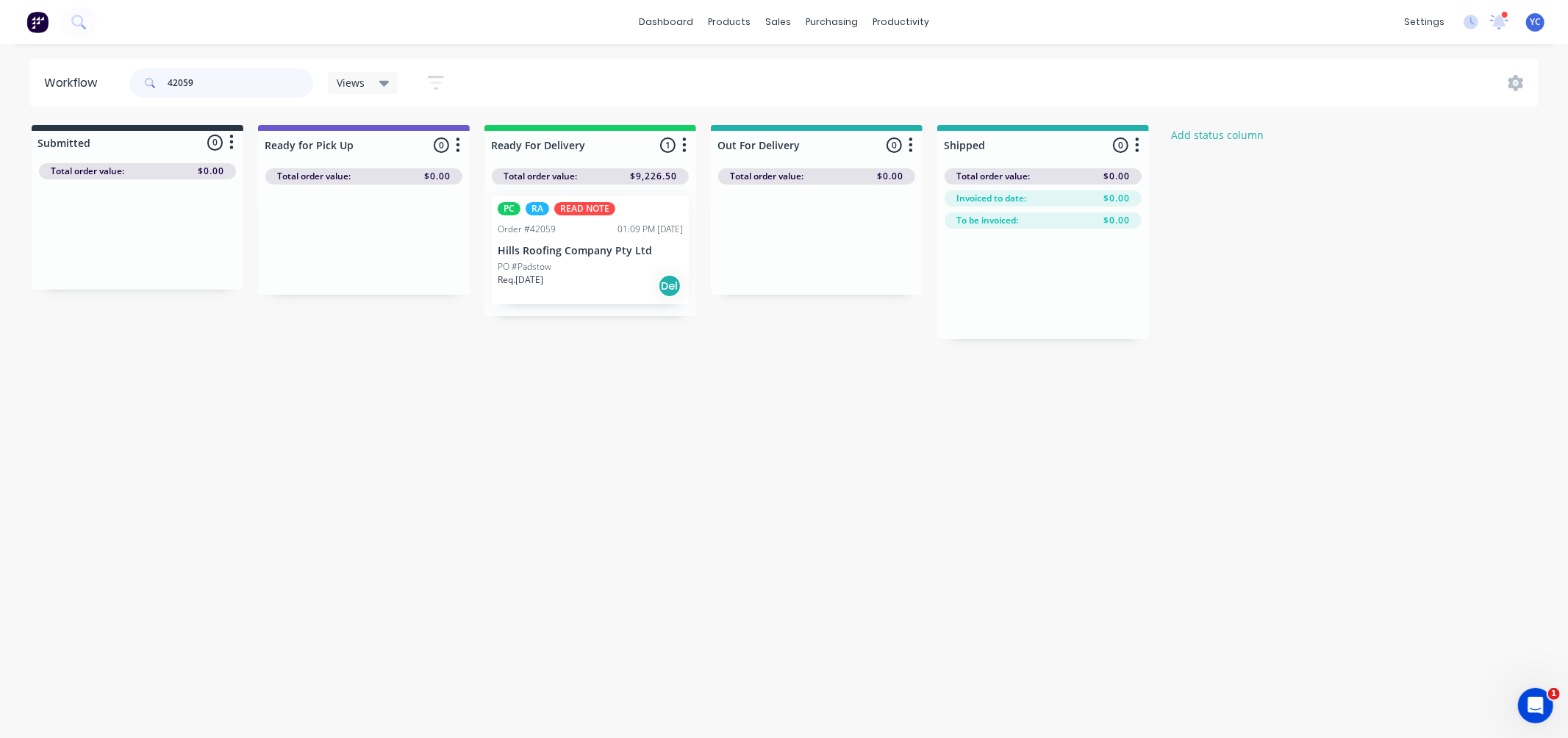
click at [200, 88] on input "42059" at bounding box center [240, 82] width 146 height 29
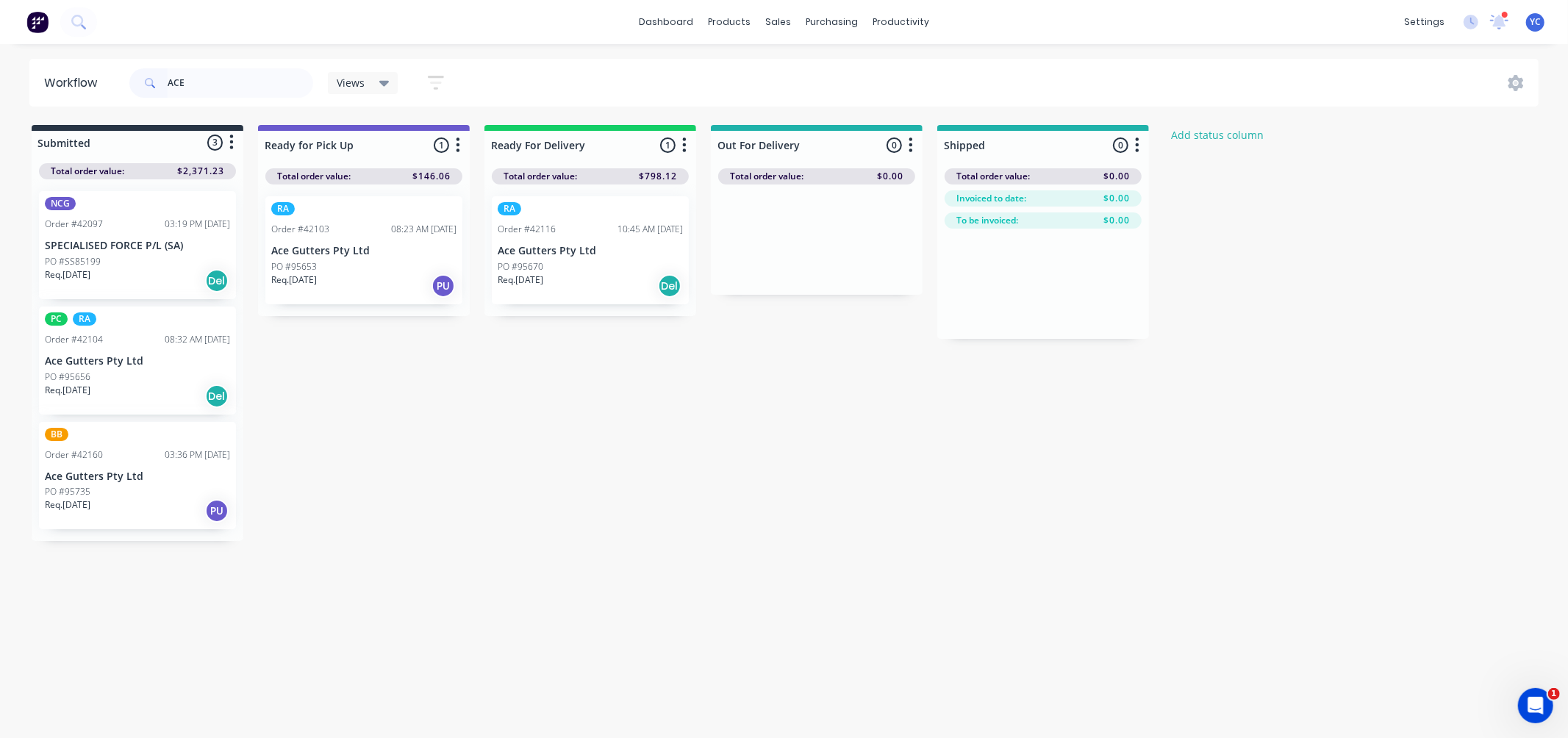
click at [189, 471] on p "Ace Gutters Pty Ltd" at bounding box center [138, 477] width 185 height 12
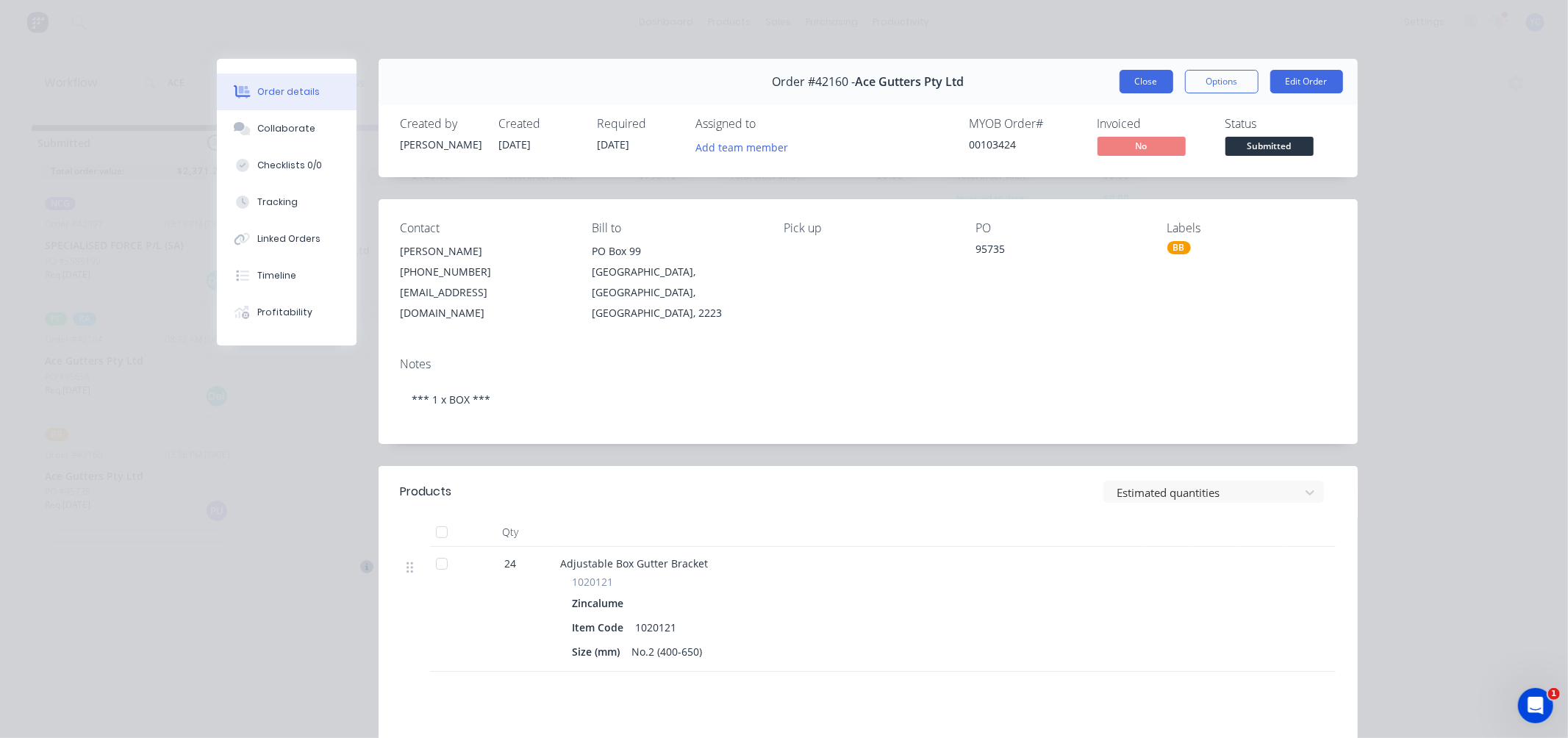
click at [1139, 82] on button "Close" at bounding box center [1146, 81] width 54 height 24
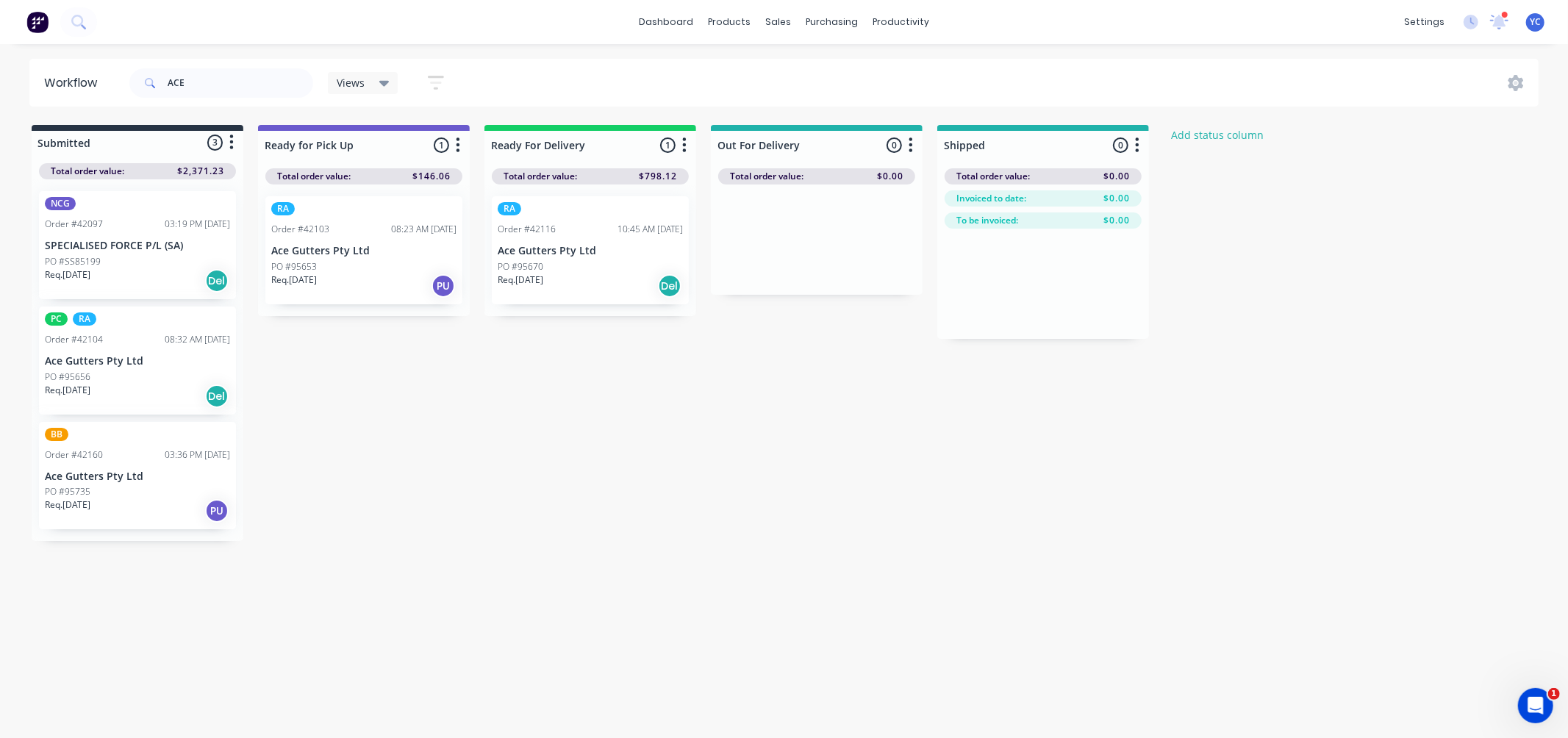
click at [99, 365] on p "Ace Gutters Pty Ltd" at bounding box center [138, 361] width 185 height 12
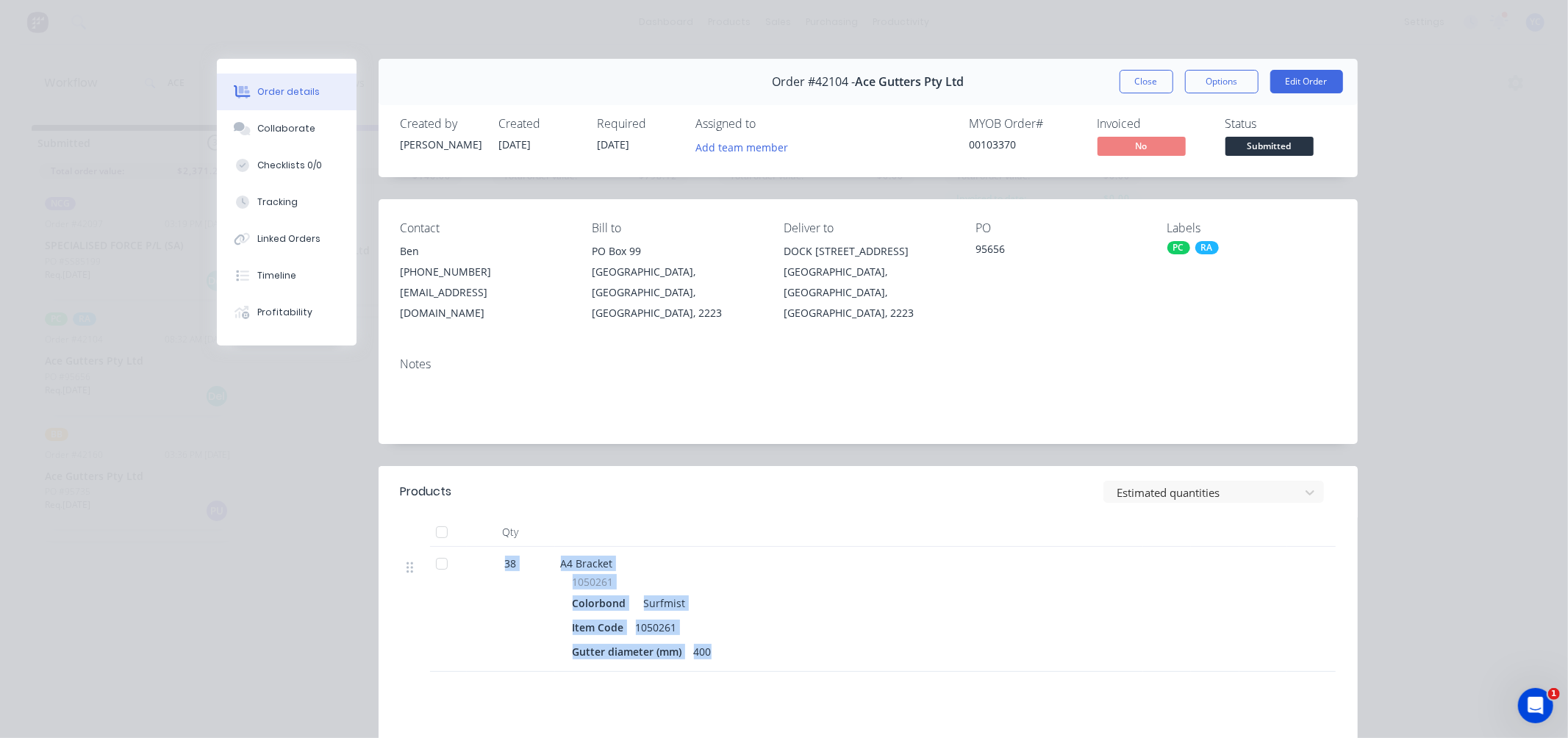
drag, startPoint x: 488, startPoint y: 541, endPoint x: 780, endPoint y: 678, distance: 322.5
click at [780, 678] on div "Products Estimated quantities Qty 38 A4 Bracket 1050261 Colorbond Surfmist Item…" at bounding box center [868, 689] width 979 height 446
click at [749, 651] on div "Products Estimated quantities Qty 38 A4 Bracket 1050261 Colorbond Surfmist Item…" at bounding box center [868, 689] width 979 height 446
drag, startPoint x: 555, startPoint y: 546, endPoint x: 761, endPoint y: 718, distance: 268.4
click at [615, 555] on div "A4 Bracket" at bounding box center [848, 562] width 577 height 15
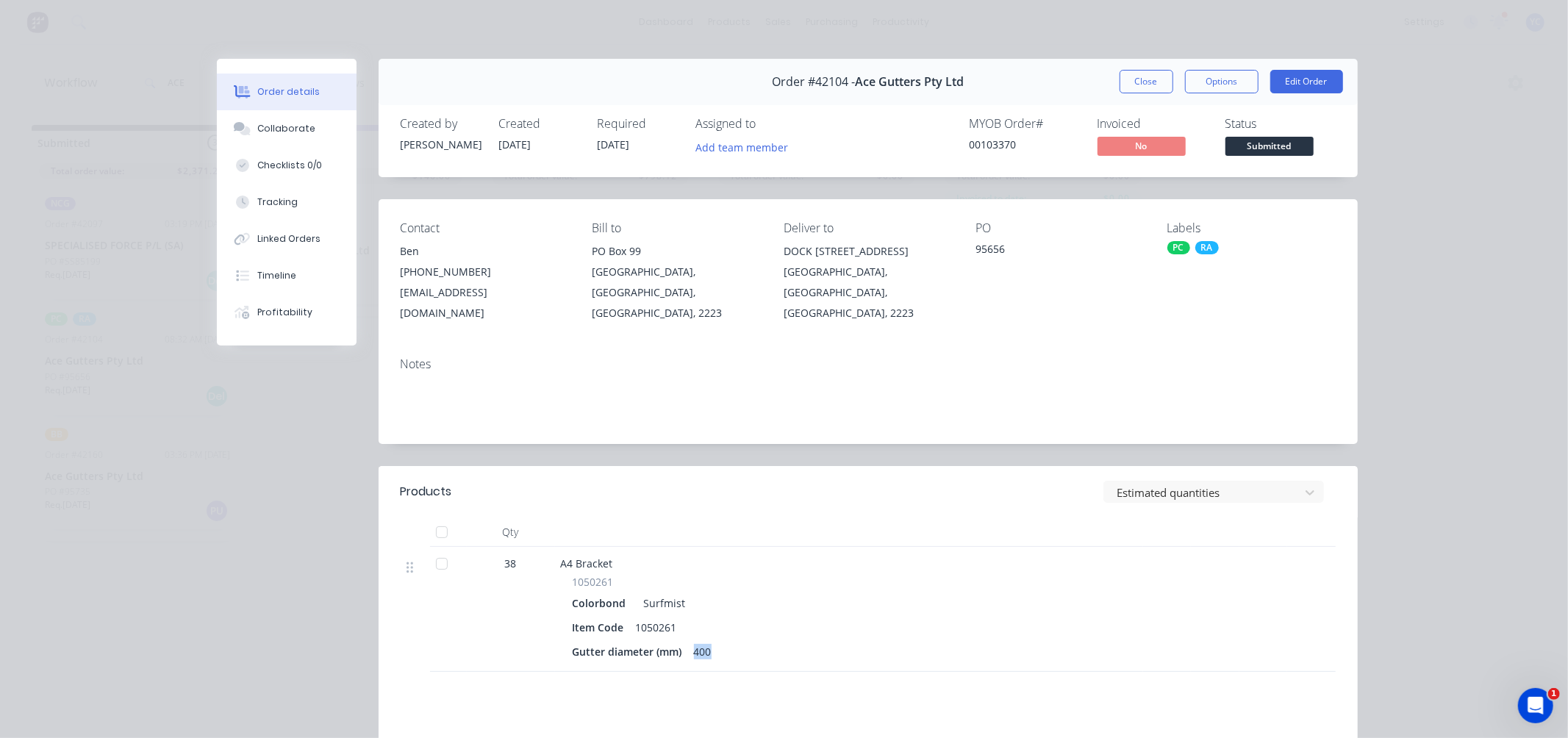
drag, startPoint x: 717, startPoint y: 625, endPoint x: 683, endPoint y: 633, distance: 34.9
click at [683, 641] on div "Gutter diameter (mm) 400" at bounding box center [849, 651] width 553 height 21
click at [1108, 76] on div "Order #42104 - Ace Gutters Pty Ltd Close Options Edit Order" at bounding box center [868, 82] width 979 height 46
click at [1119, 79] on button "Close" at bounding box center [1146, 81] width 54 height 24
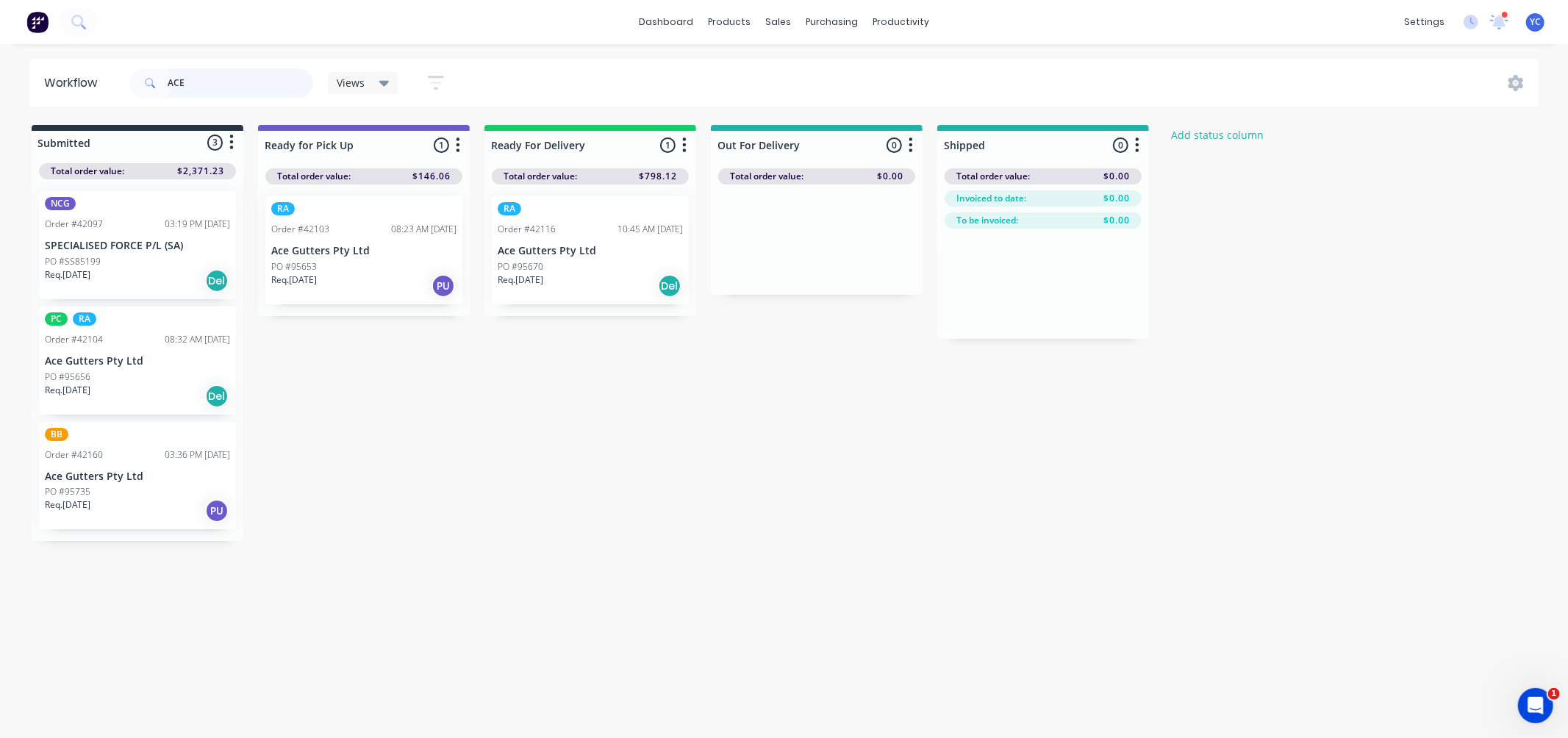
click at [260, 86] on input "ACE" at bounding box center [240, 82] width 146 height 29
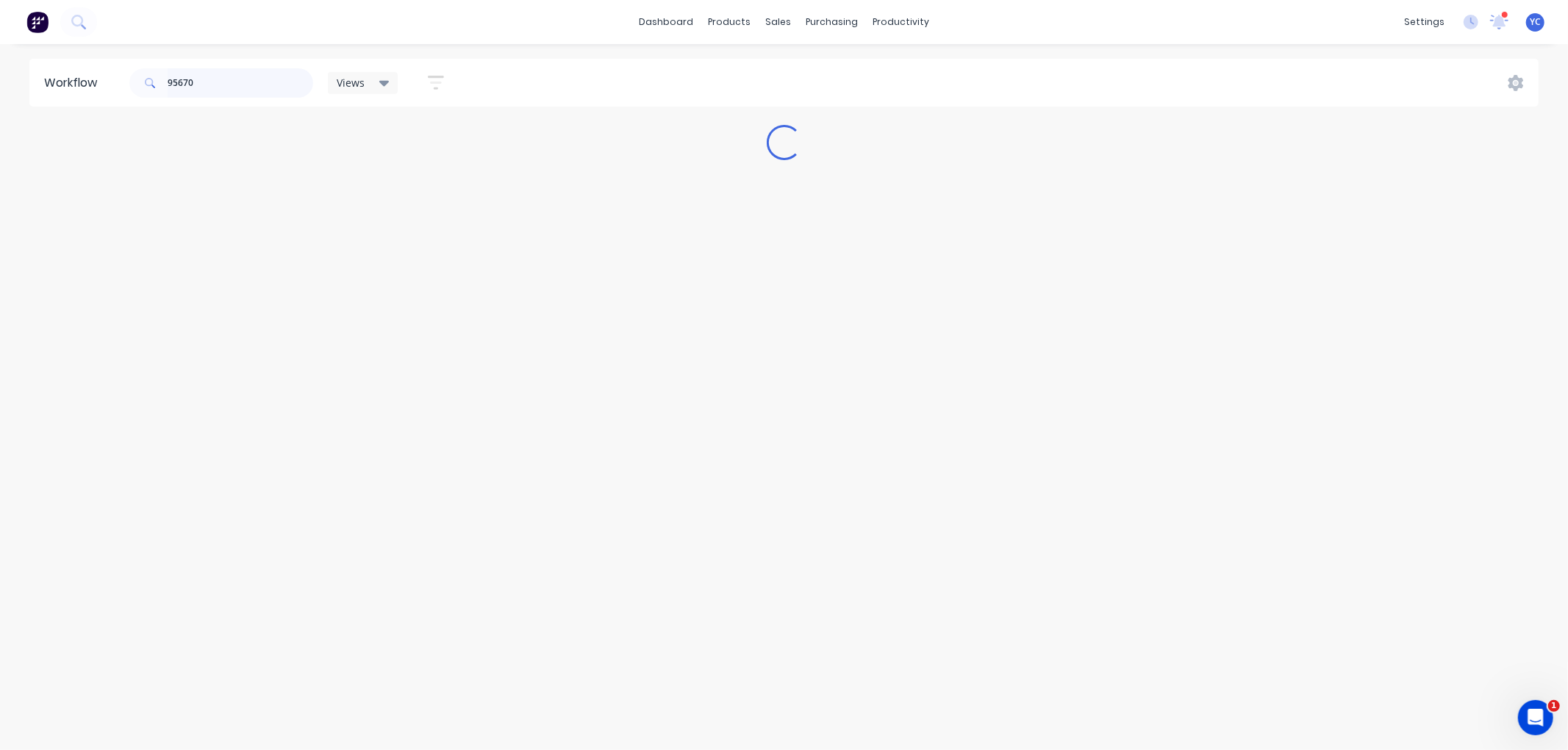
type input "95670"
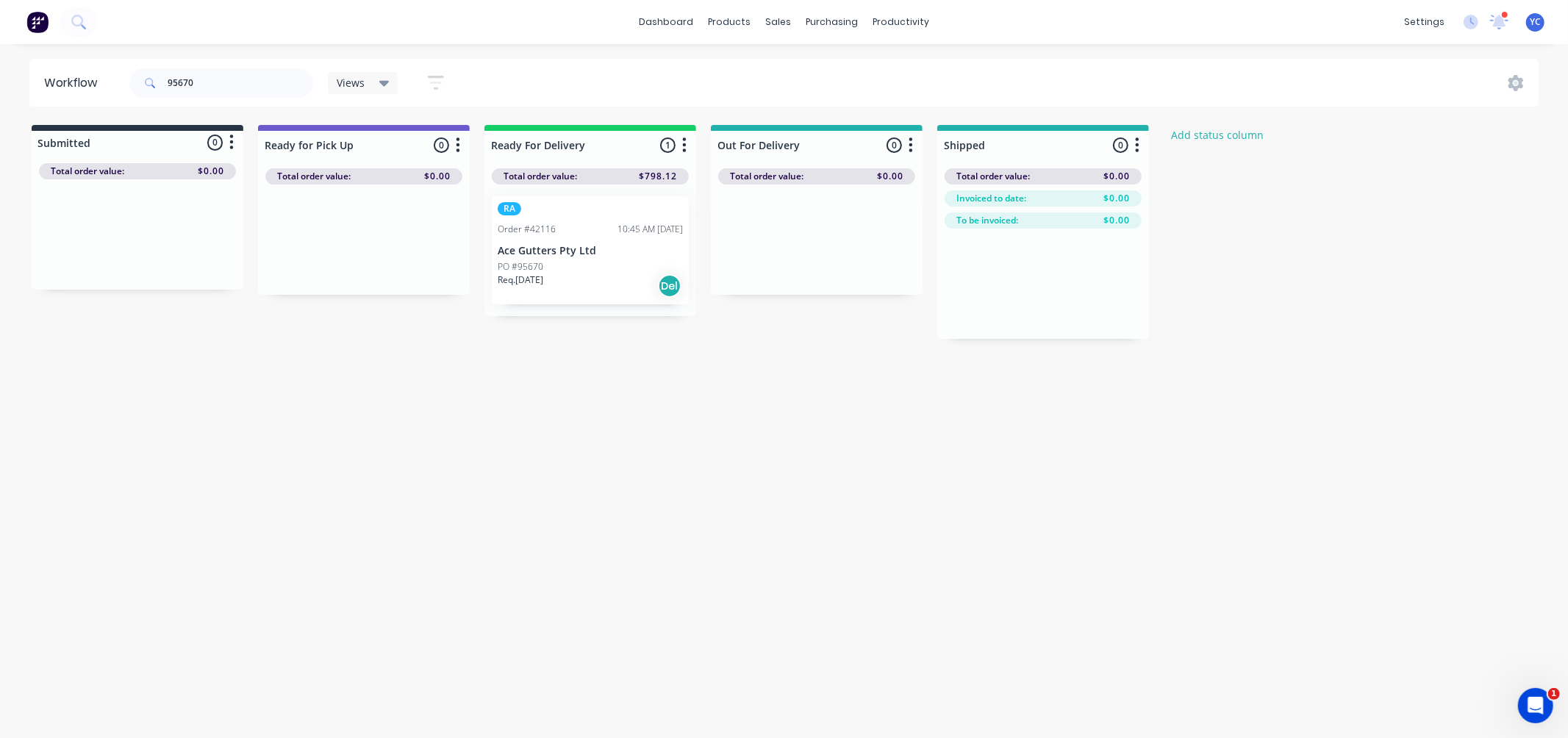
click at [513, 252] on p "Ace Gutters Pty Ltd" at bounding box center [591, 251] width 185 height 12
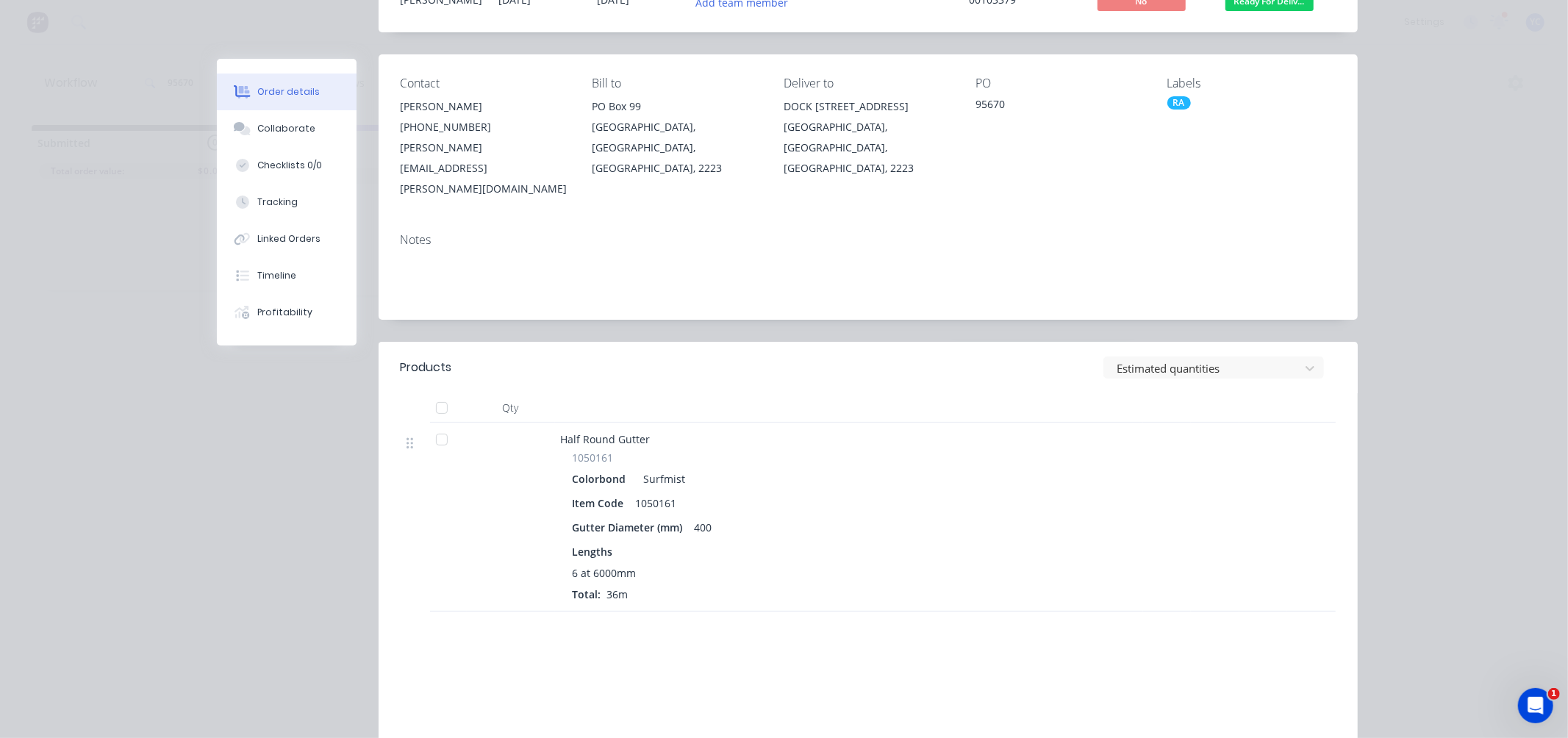
scroll to position [163, 0]
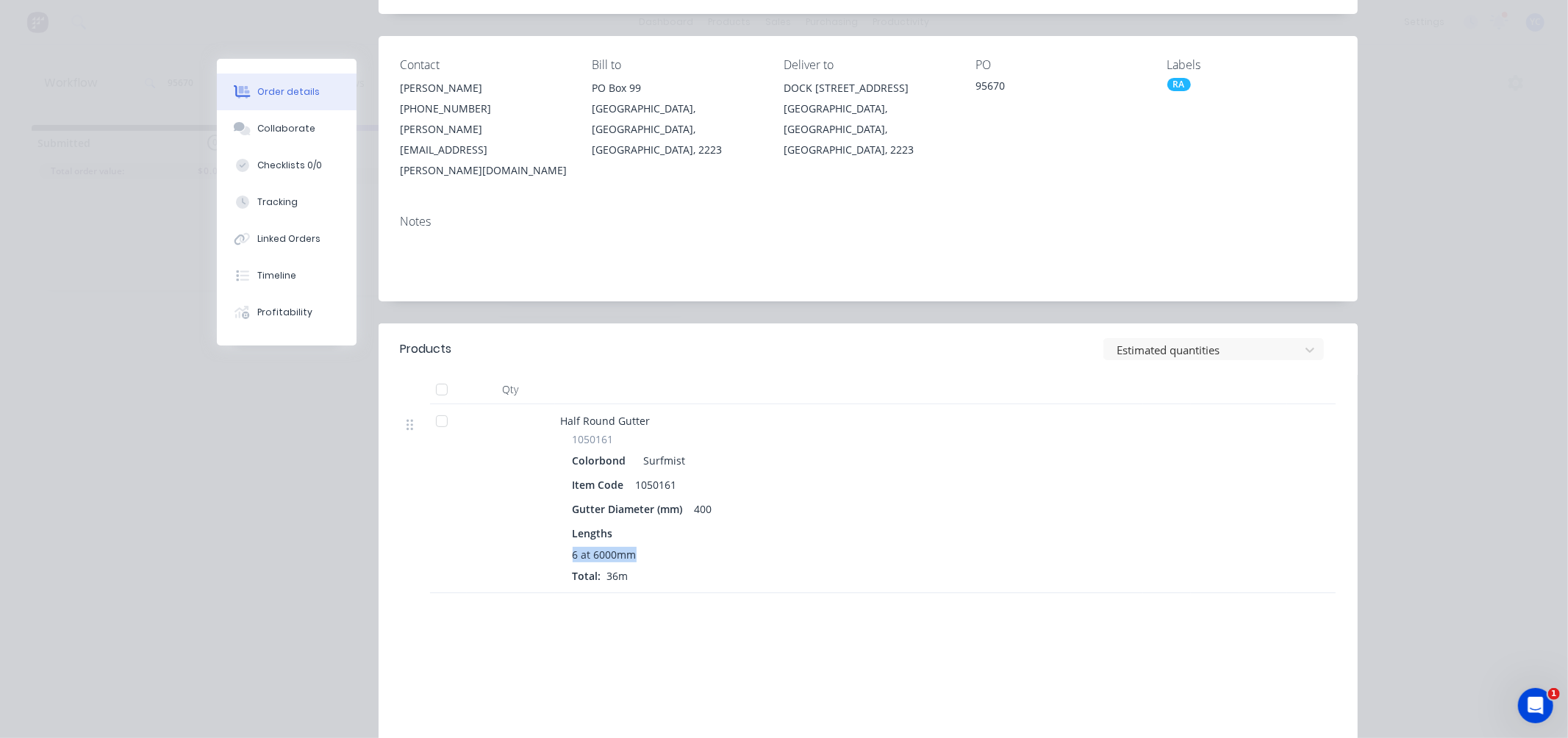
drag, startPoint x: 625, startPoint y: 509, endPoint x: 564, endPoint y: 516, distance: 61.4
click at [564, 516] on div "1050161 Colorbond Surfmist Item Code 1050161 Gutter Diameter (mm) 400 Lengths 6…" at bounding box center [848, 508] width 577 height 152
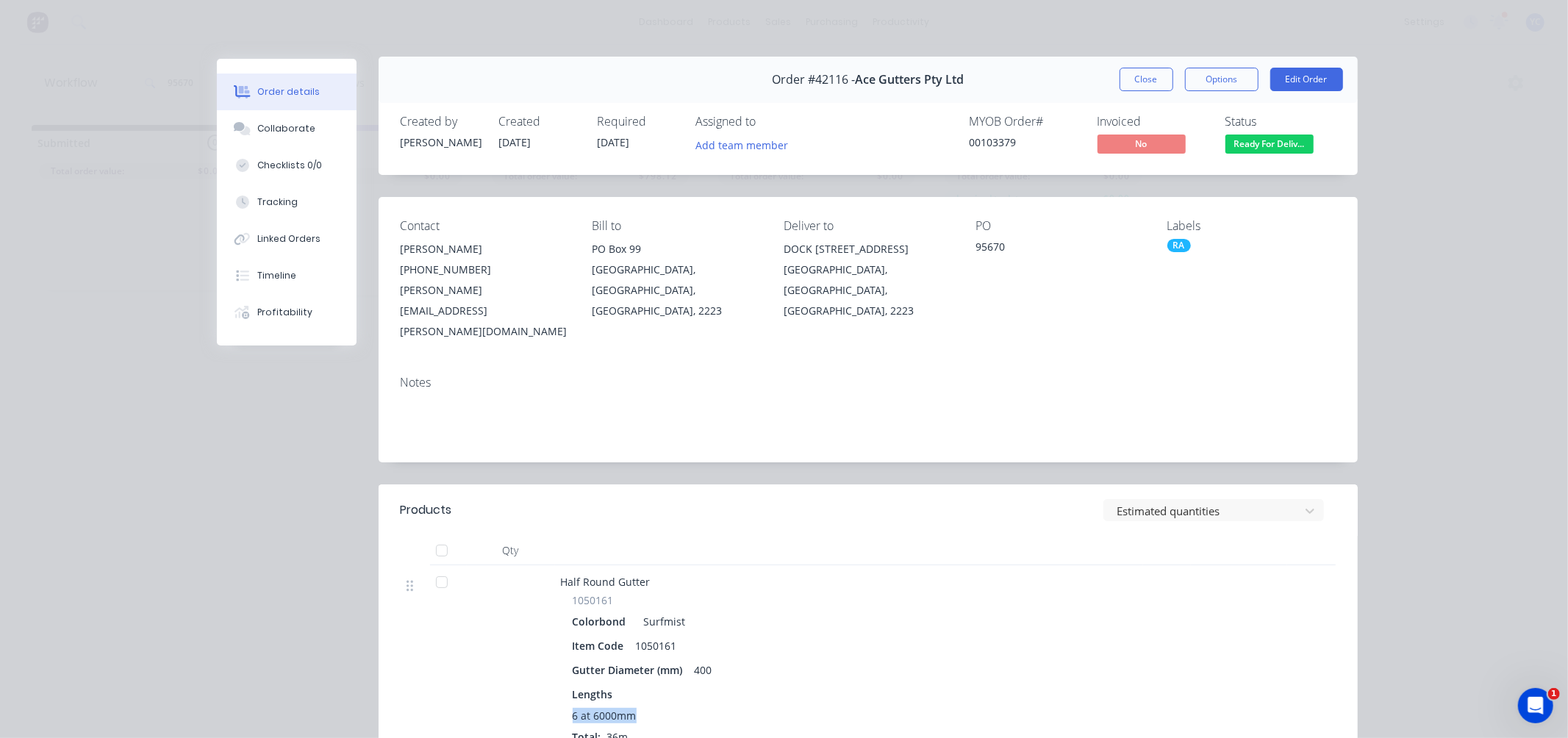
scroll to position [0, 0]
click at [1148, 84] on button "Close" at bounding box center [1146, 81] width 54 height 24
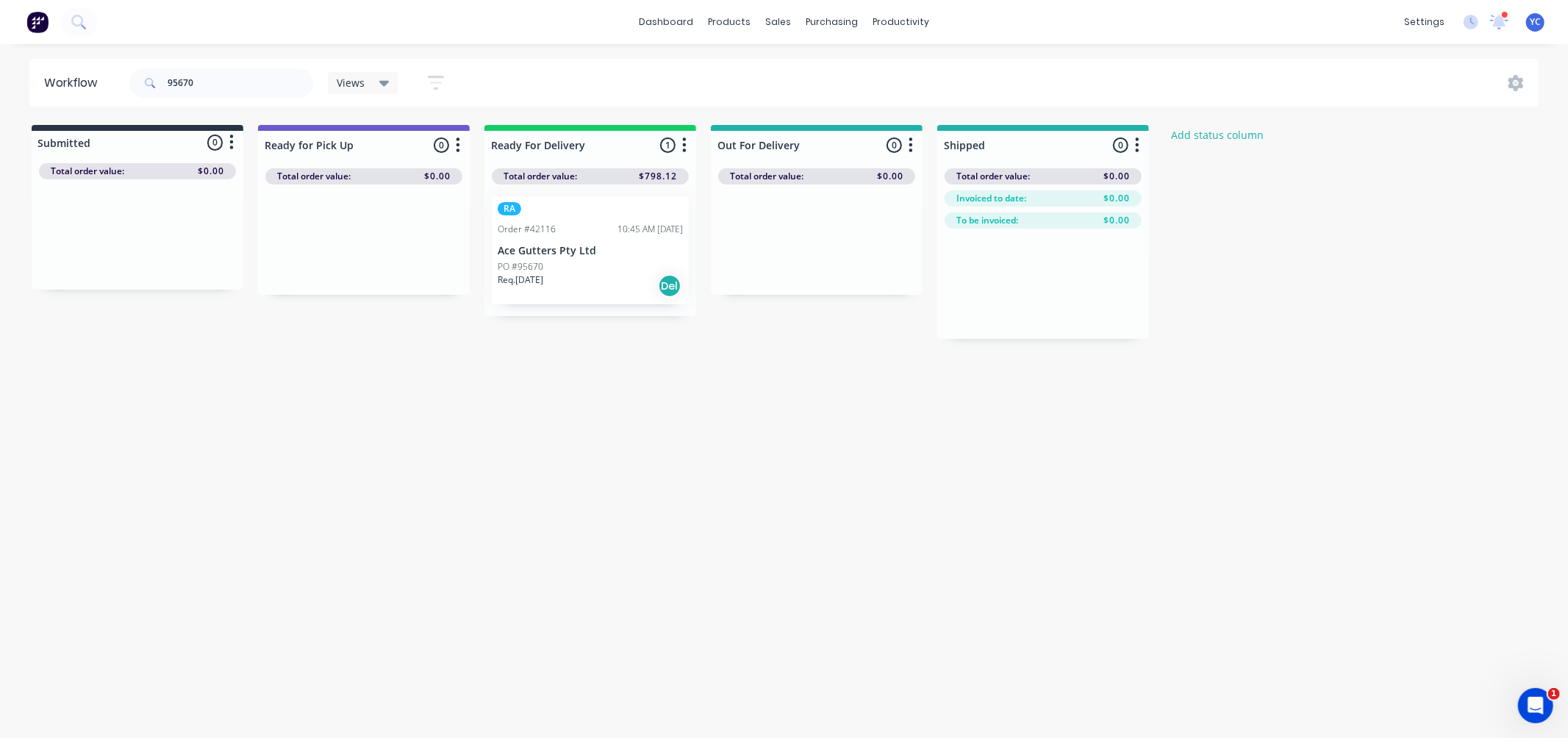
click at [601, 373] on div "Workflow 95670 Views Save new view None (Default) edit AL edit ALL edit BB & TH…" at bounding box center [784, 384] width 1568 height 650
